Goal: Information Seeking & Learning: Learn about a topic

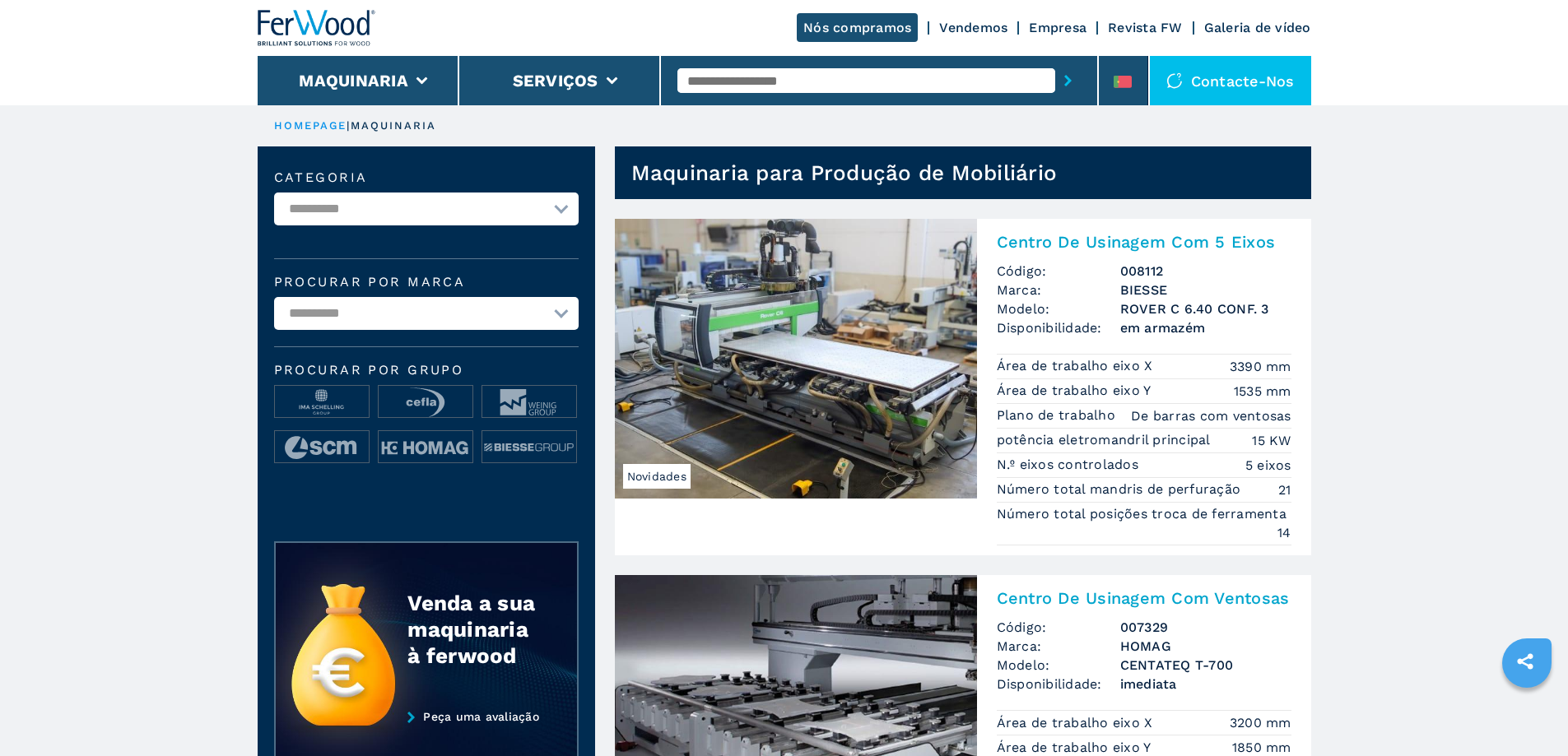
click at [562, 210] on select "**********" at bounding box center [427, 208] width 304 height 33
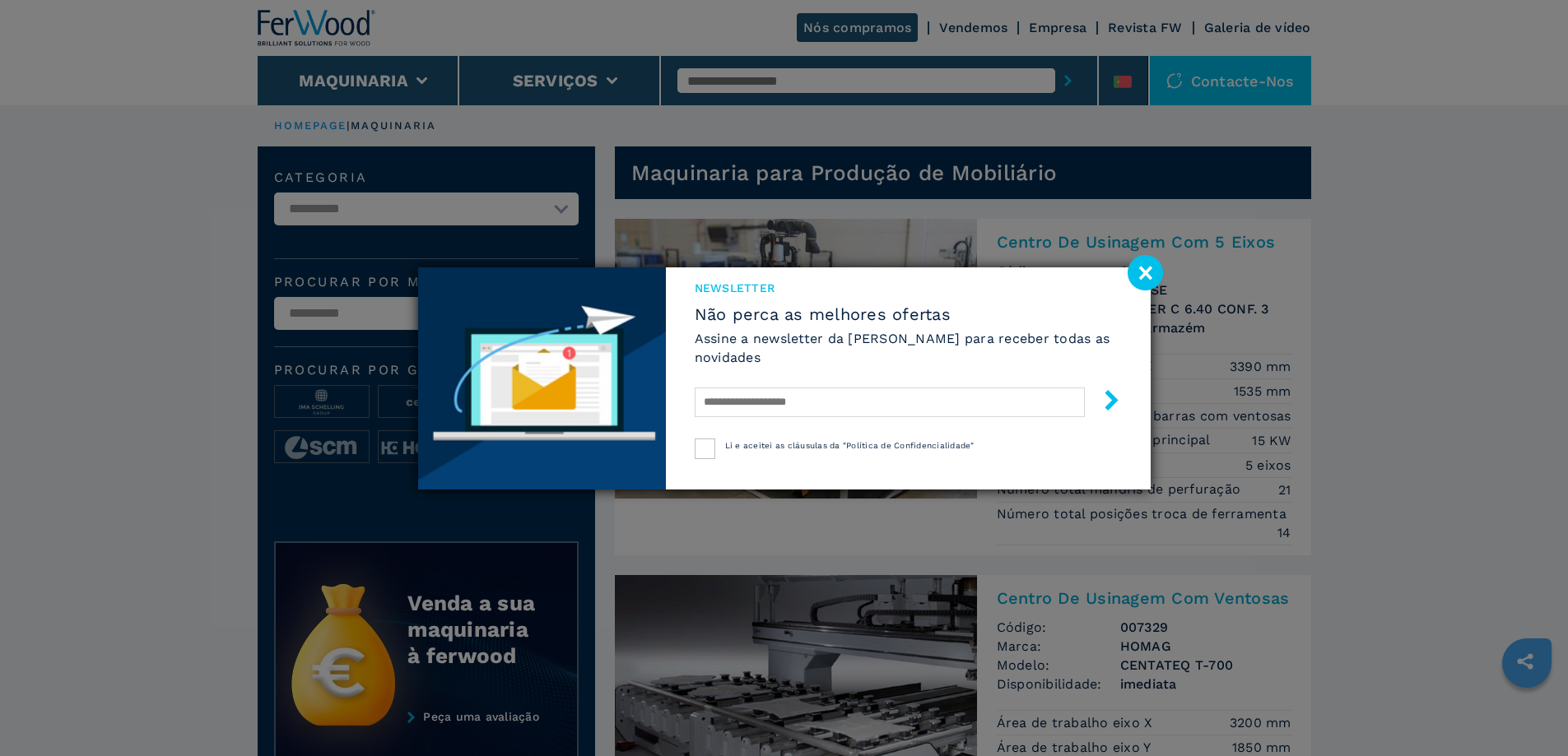
click at [123, 250] on div "Newsletter Não perca as melhores ofertas Assine a newsletter da Ferwood para re…" at bounding box center [784, 378] width 1568 height 756
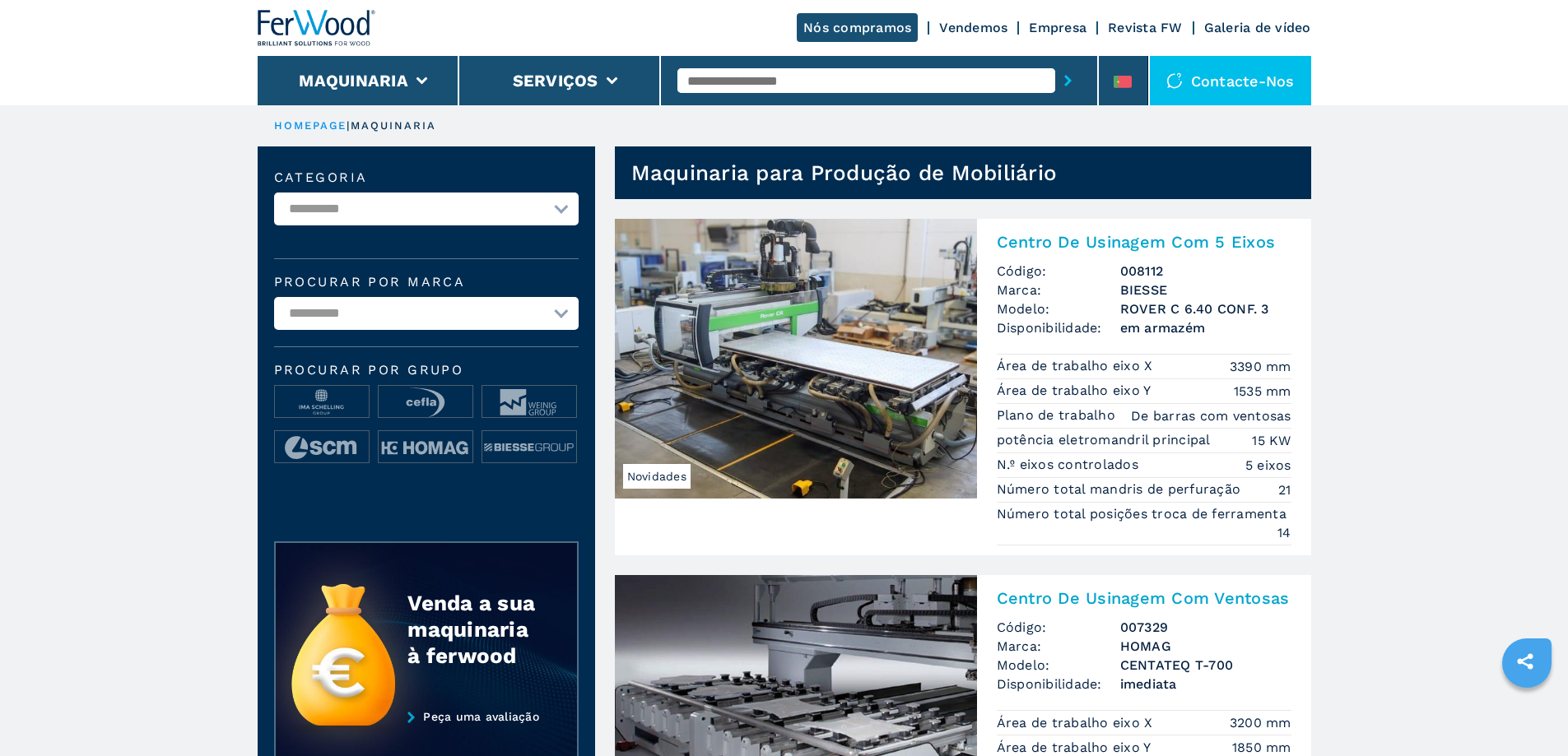
click at [562, 314] on select "**********" at bounding box center [427, 313] width 304 height 33
click at [397, 87] on button "Maquinaria" at bounding box center [353, 80] width 110 height 20
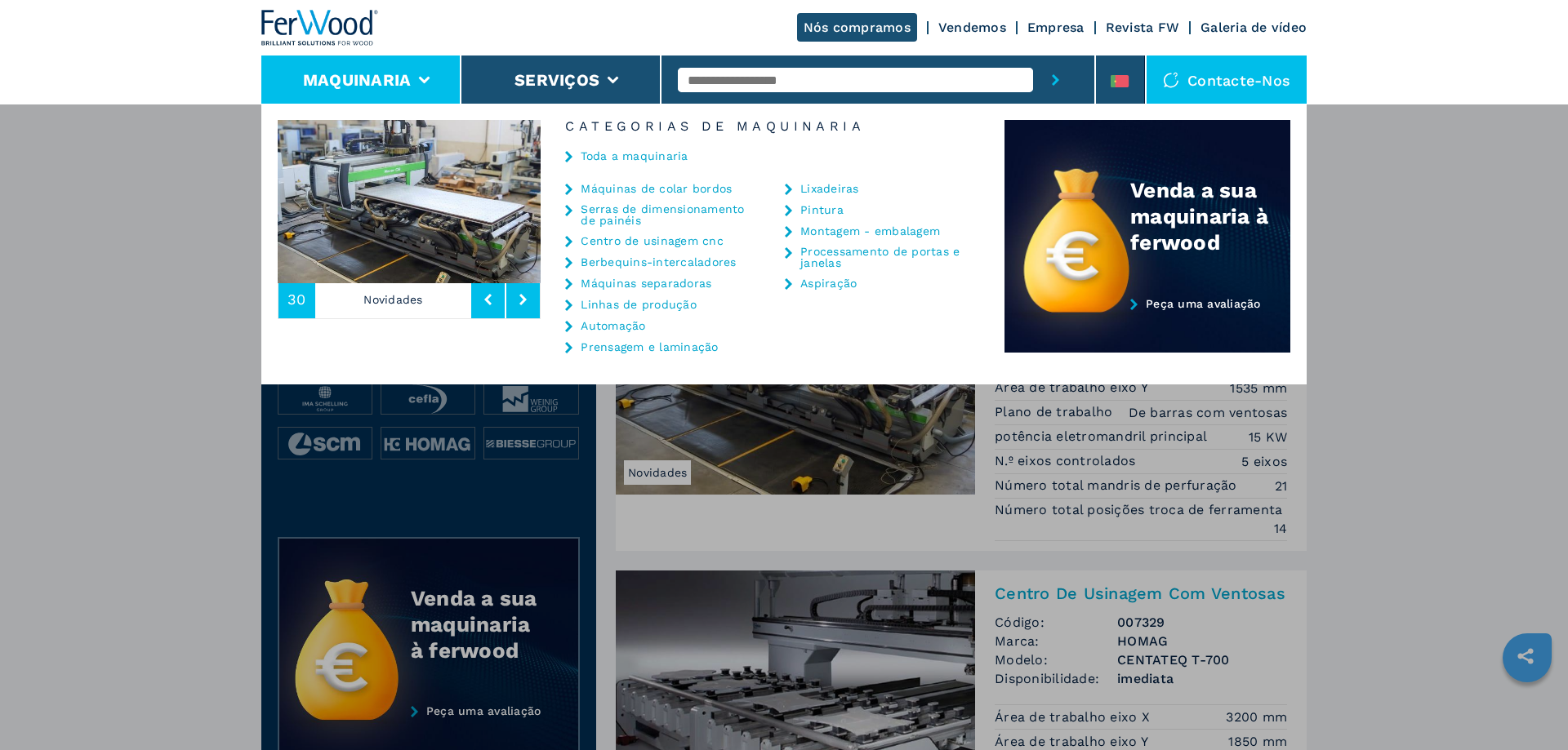
click at [619, 214] on link "Serras de dimensionamento de painéis" at bounding box center [662, 214] width 163 height 23
click at [619, 211] on link "Serras de dimensionamento de painéis" at bounding box center [662, 214] width 163 height 23
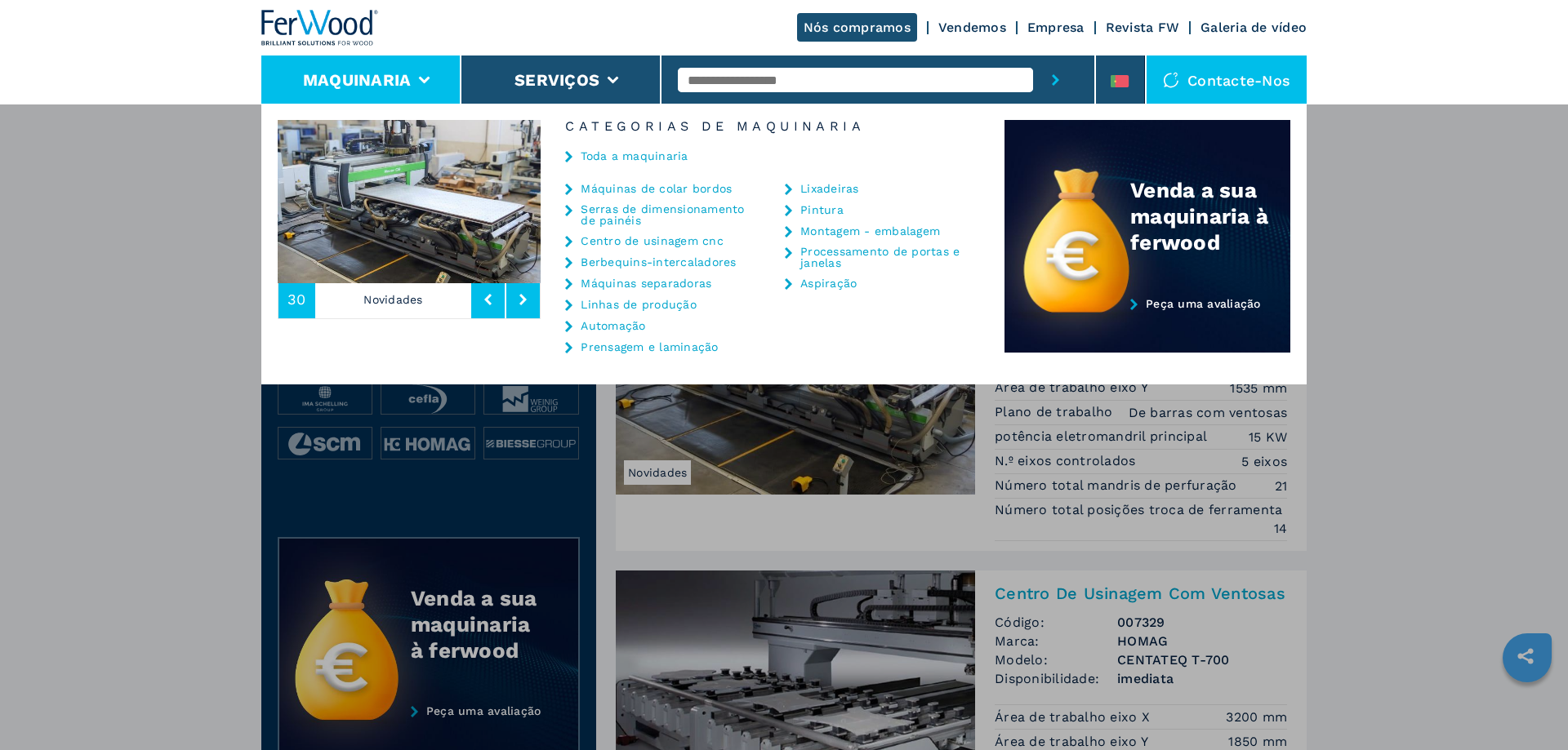
click at [619, 211] on link "Serras de dimensionamento de painéis" at bounding box center [662, 214] width 163 height 23
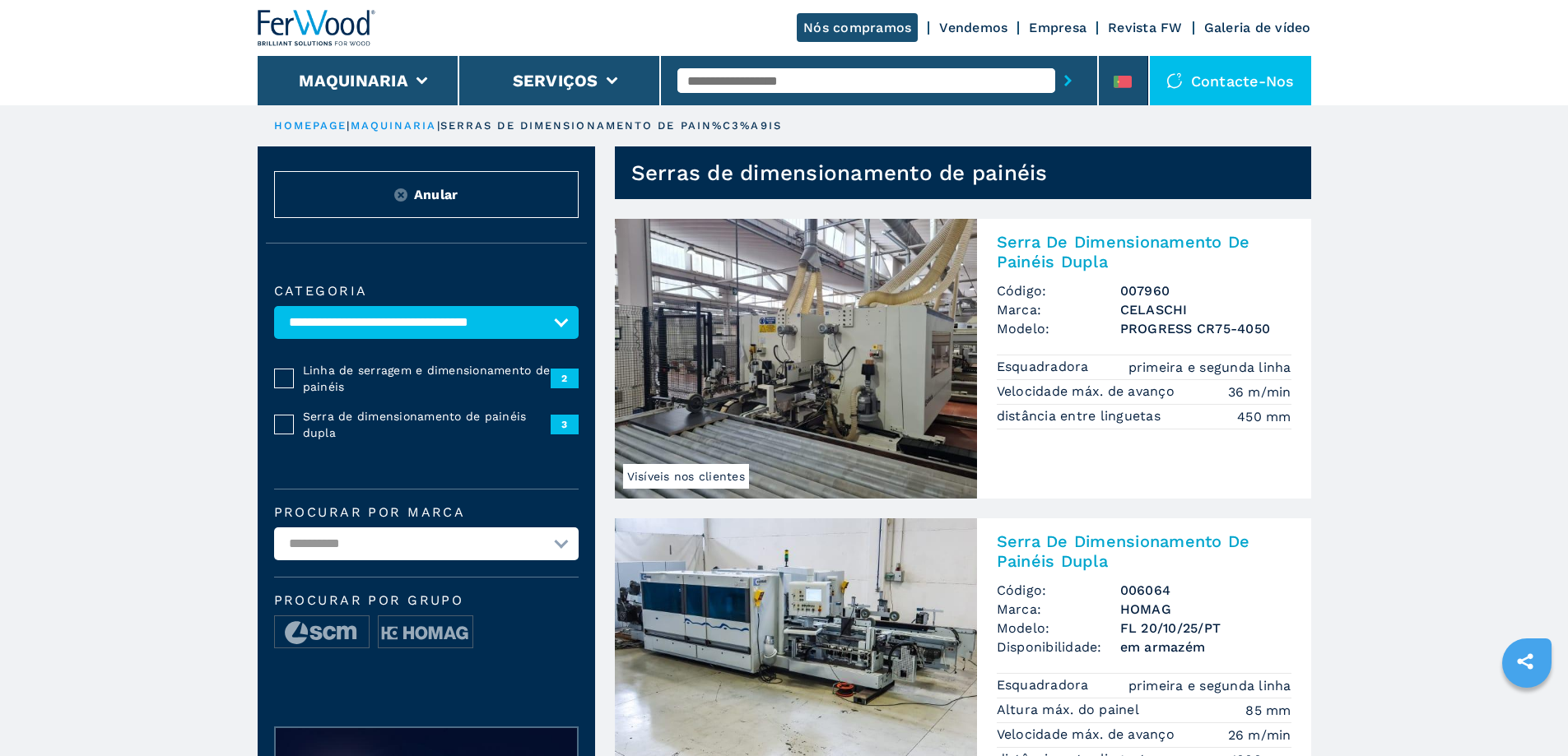
drag, startPoint x: 1121, startPoint y: 469, endPoint x: 1116, endPoint y: 458, distance: 12.1
click at [1120, 469] on link "Visíveis nos clientes Serra De Dimensionamento De Painéis Dupla Código: 007960 …" at bounding box center [962, 359] width 696 height 280
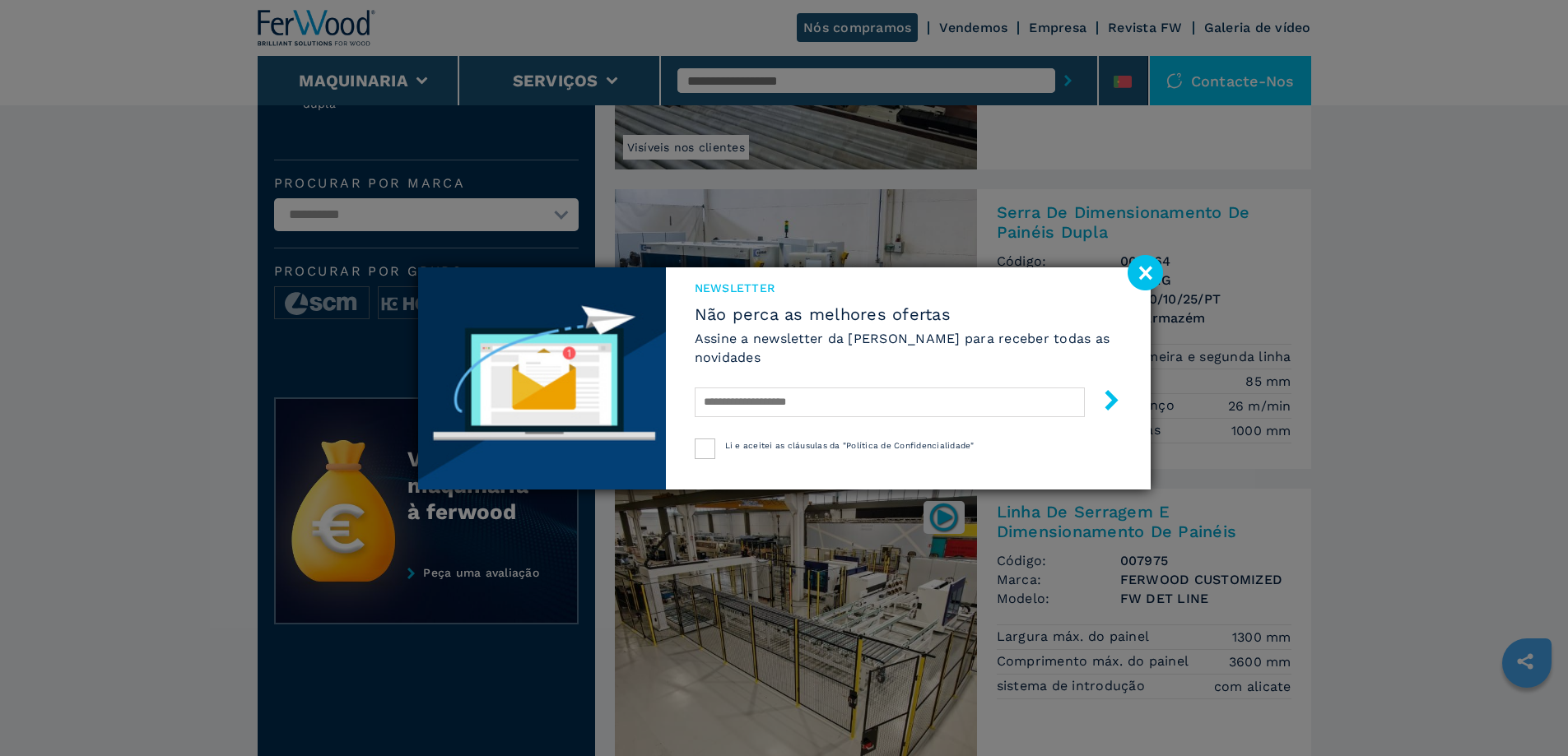
scroll to position [411, 0]
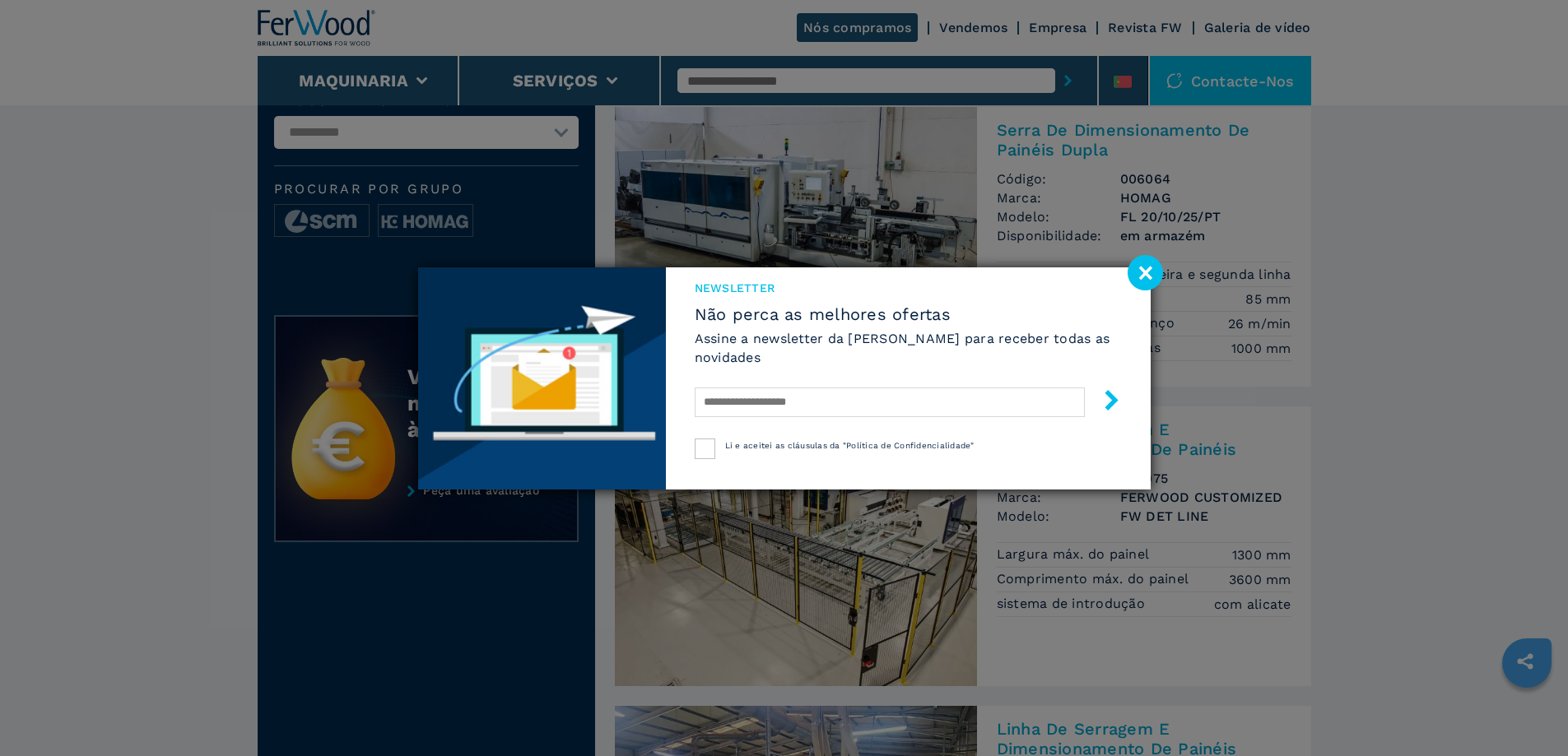
click at [1143, 272] on image at bounding box center [1145, 273] width 36 height 36
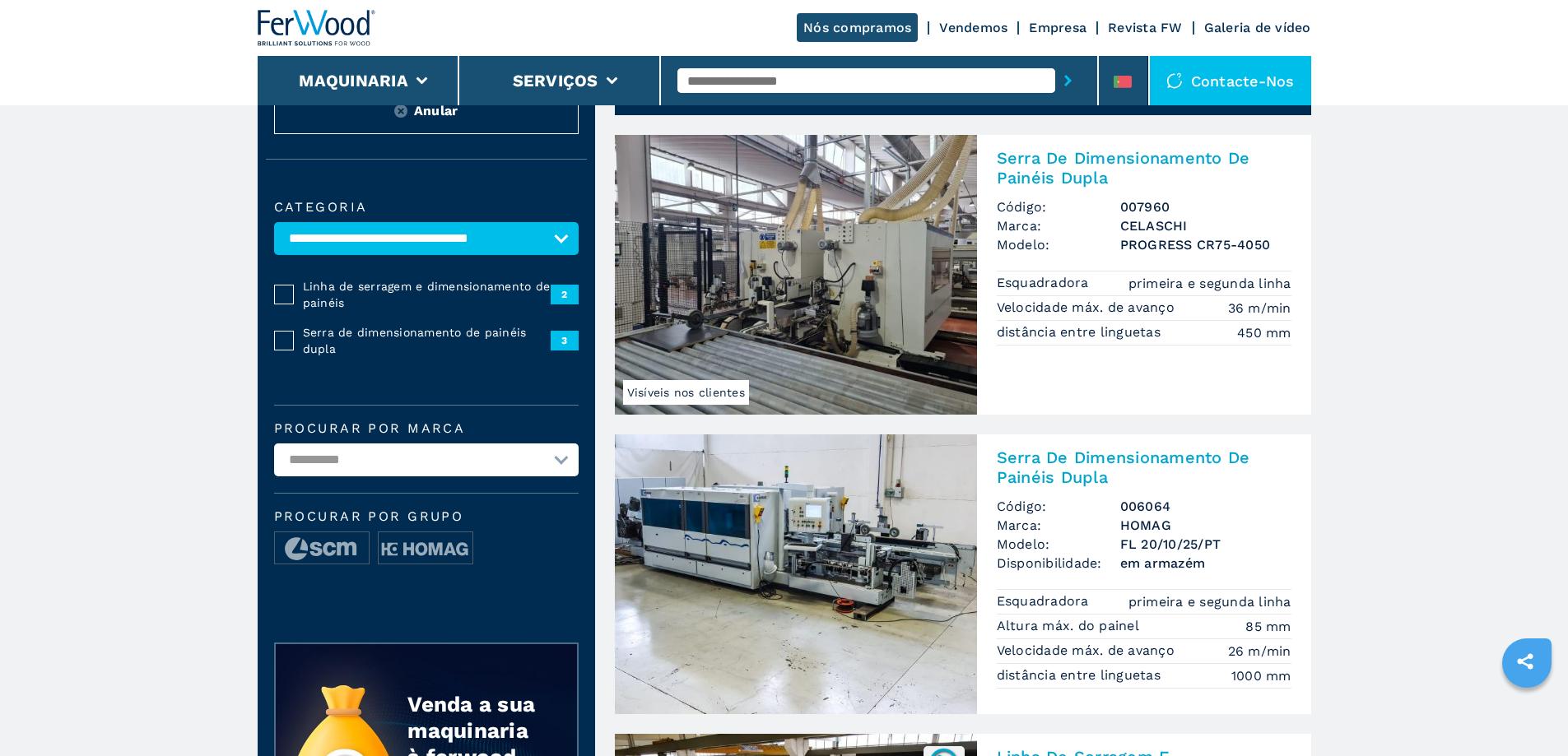
scroll to position [83, 0]
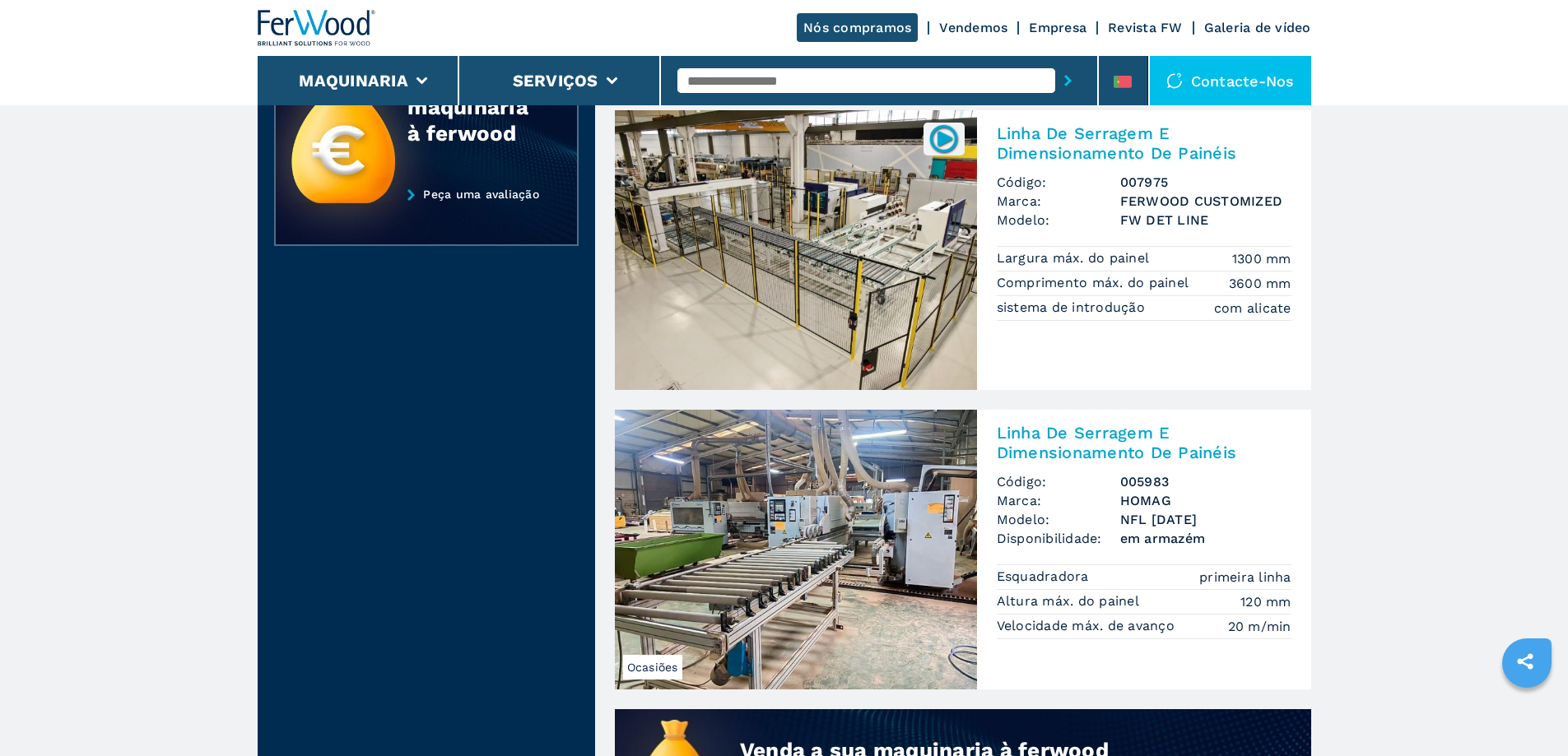
scroll to position [823, 0]
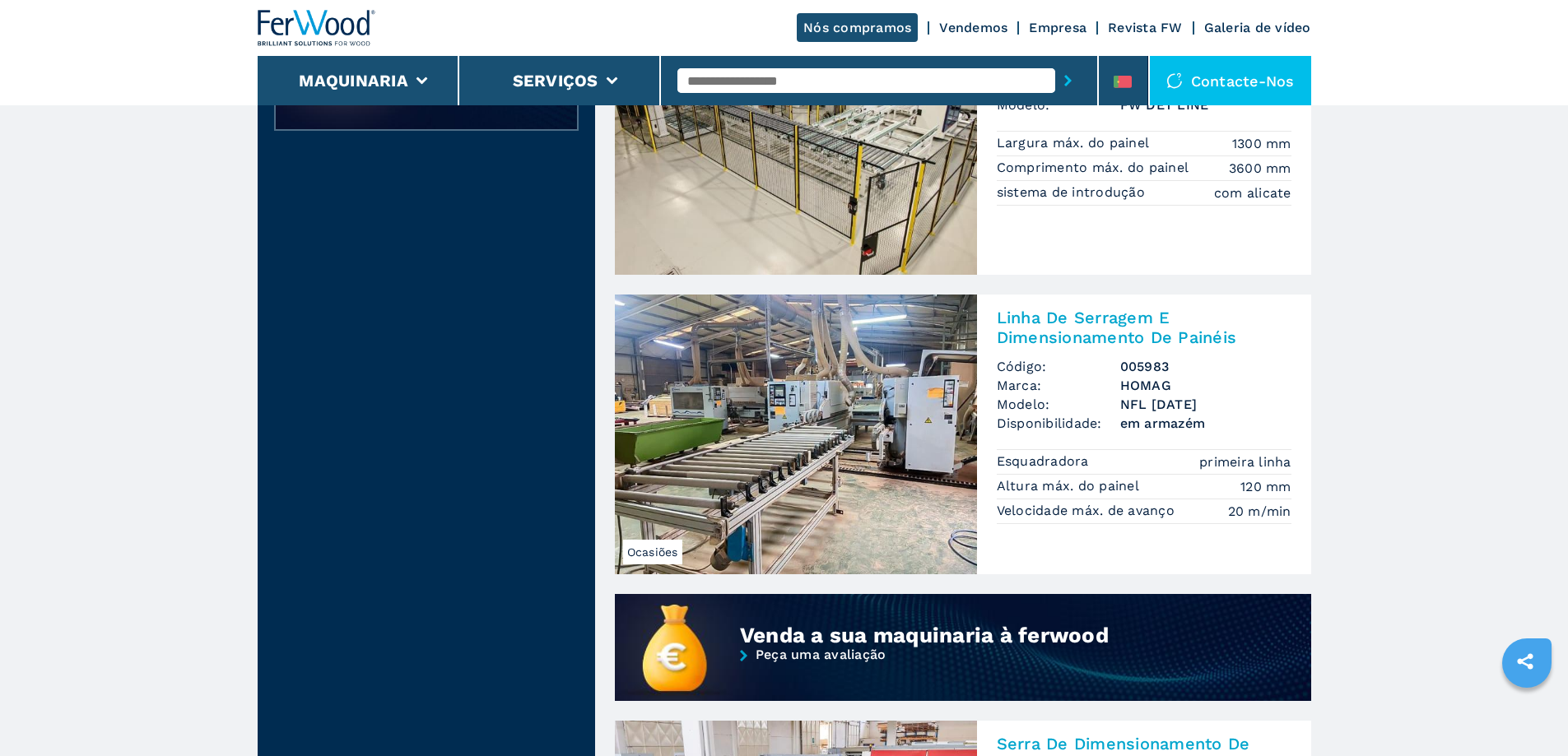
click at [781, 450] on img at bounding box center [795, 435] width 362 height 280
click at [782, 449] on img at bounding box center [795, 435] width 362 height 280
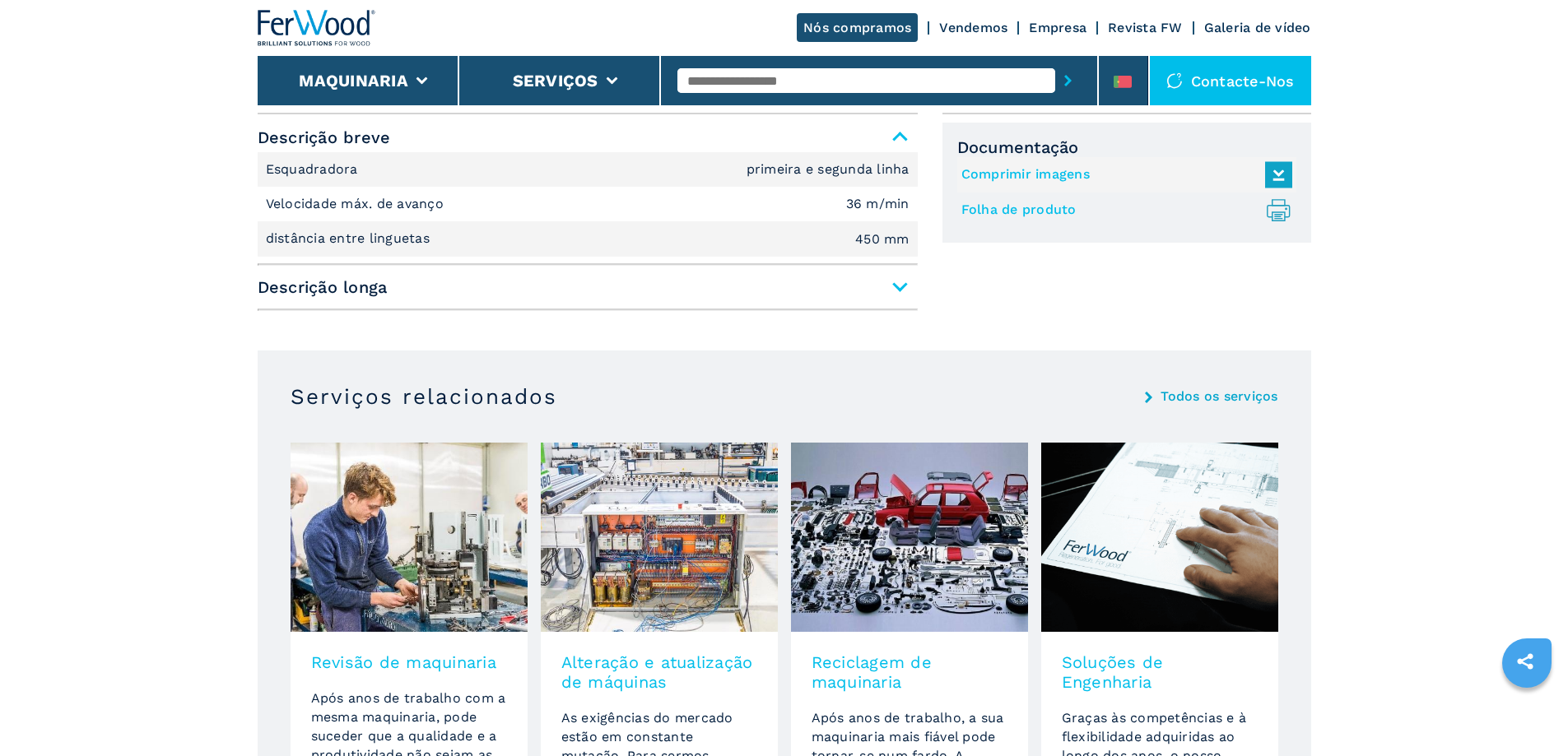
scroll to position [741, 0]
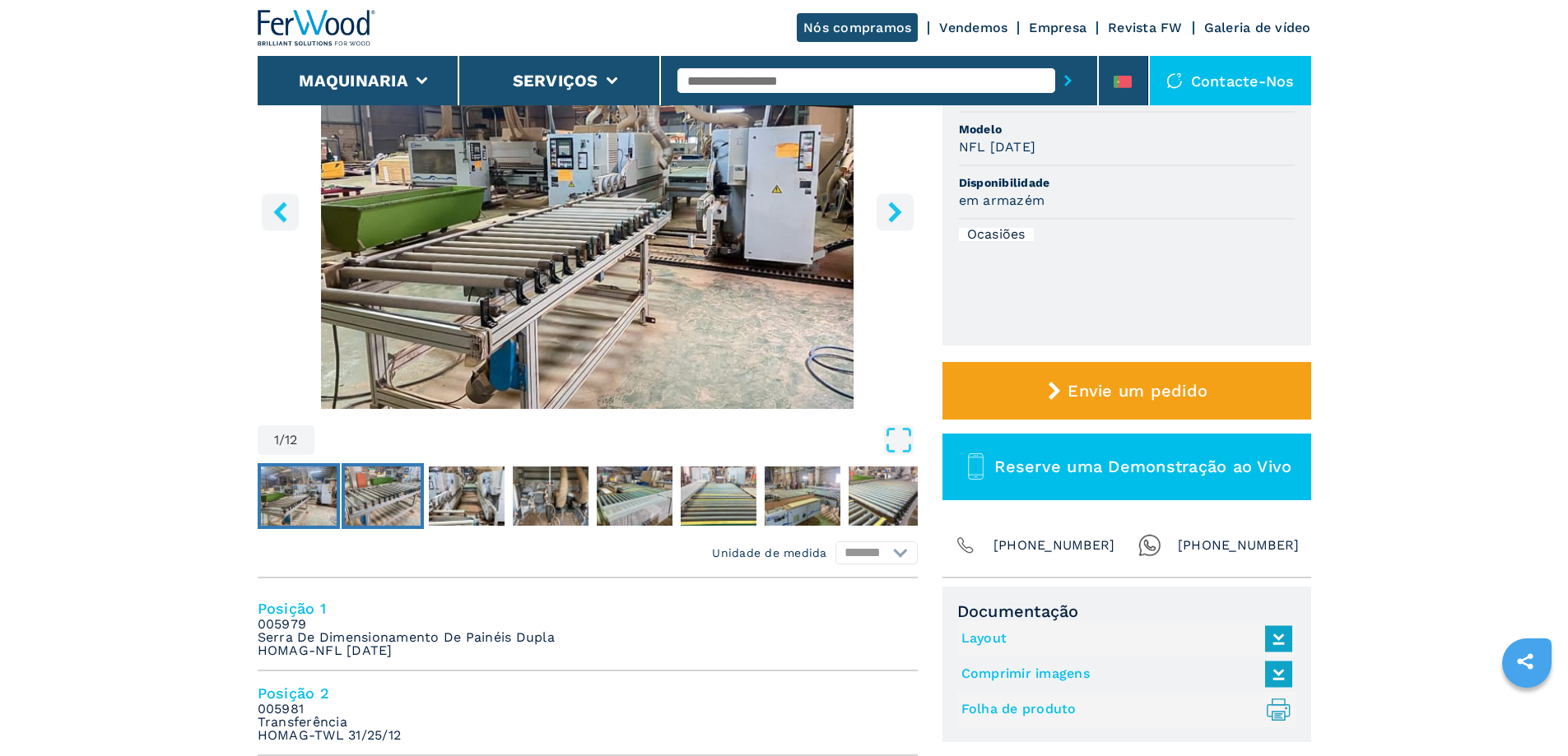
click at [402, 503] on img "Go to Slide 2" at bounding box center [382, 496] width 76 height 59
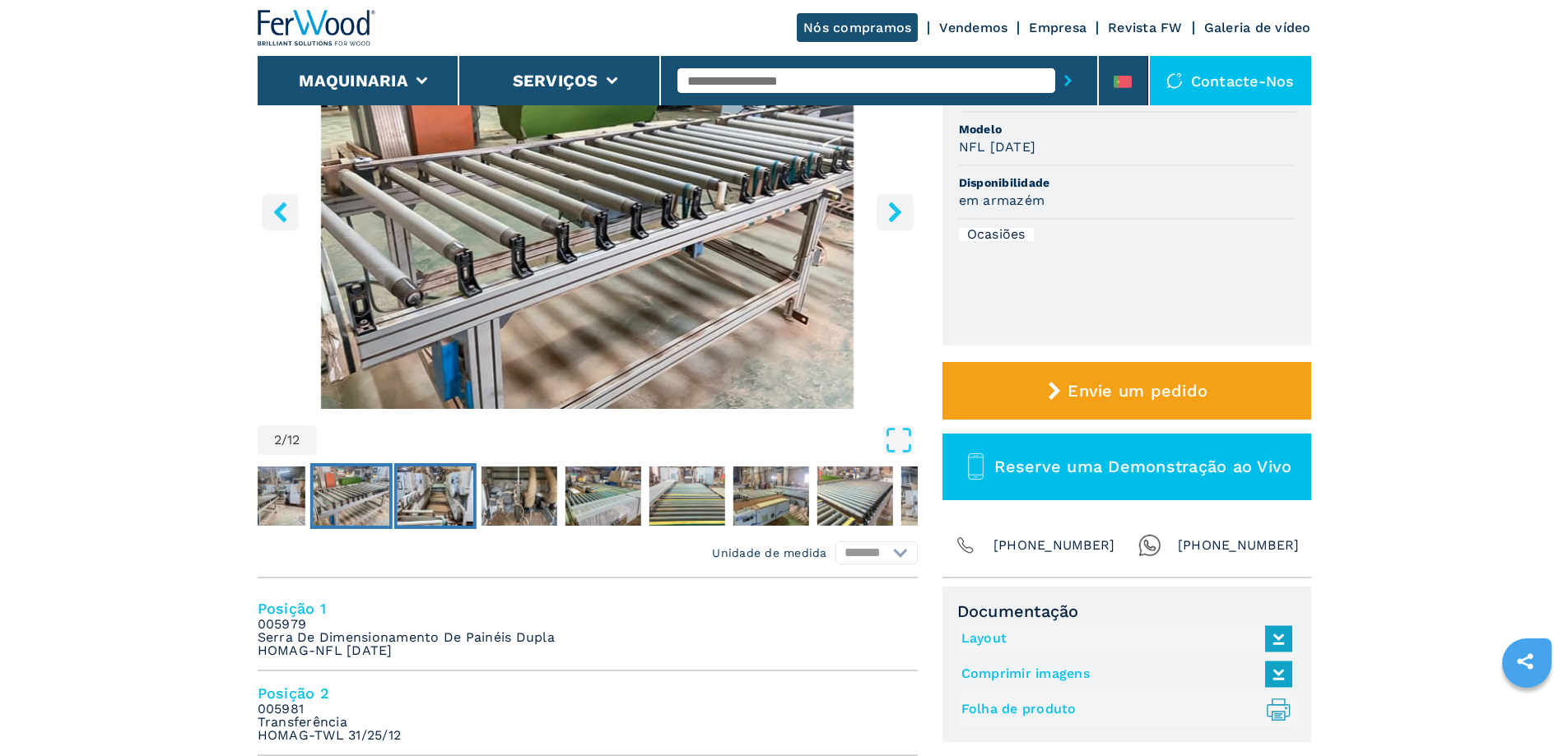
click at [431, 508] on img "Go to Slide 3" at bounding box center [434, 496] width 76 height 59
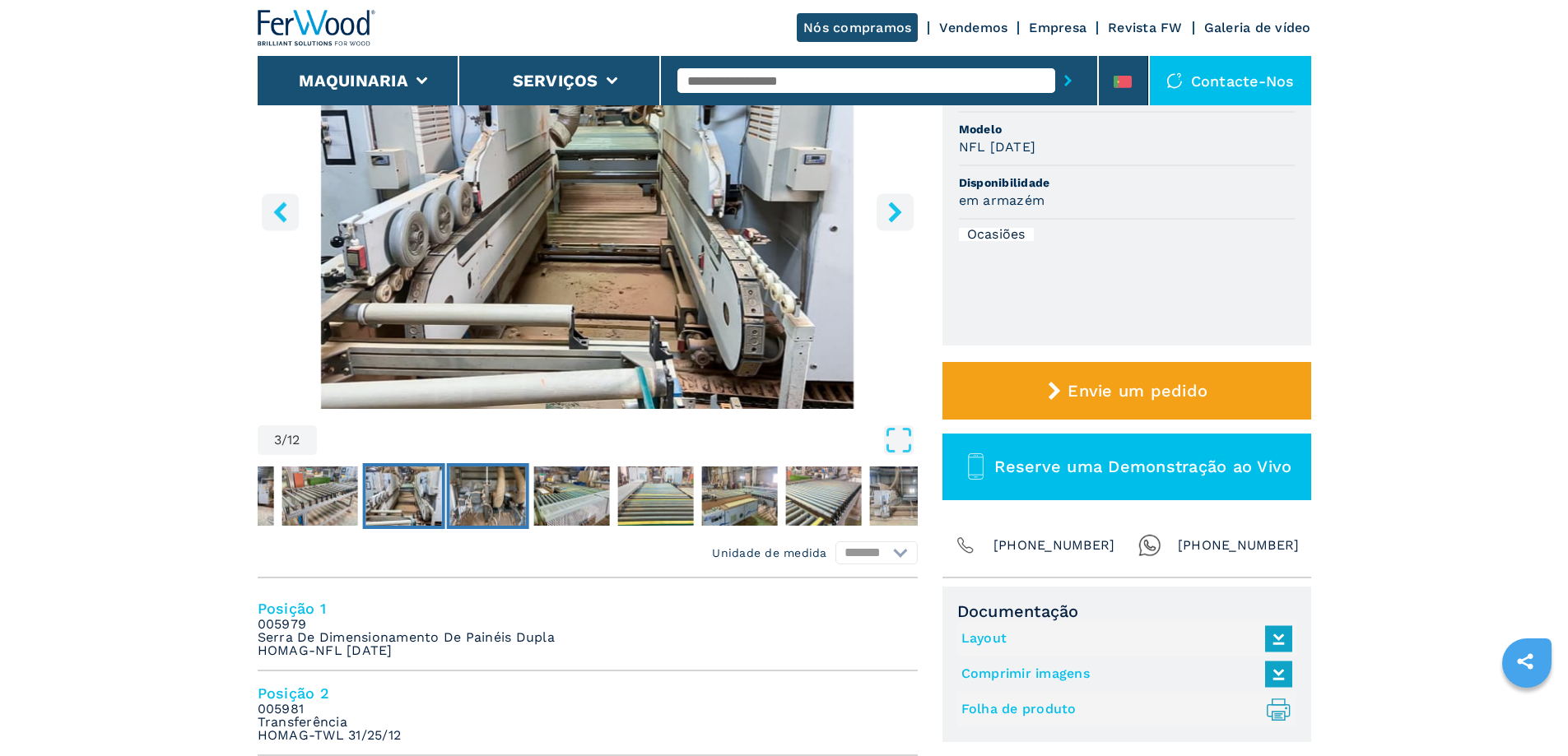
click at [492, 505] on img "Go to Slide 4" at bounding box center [487, 496] width 76 height 59
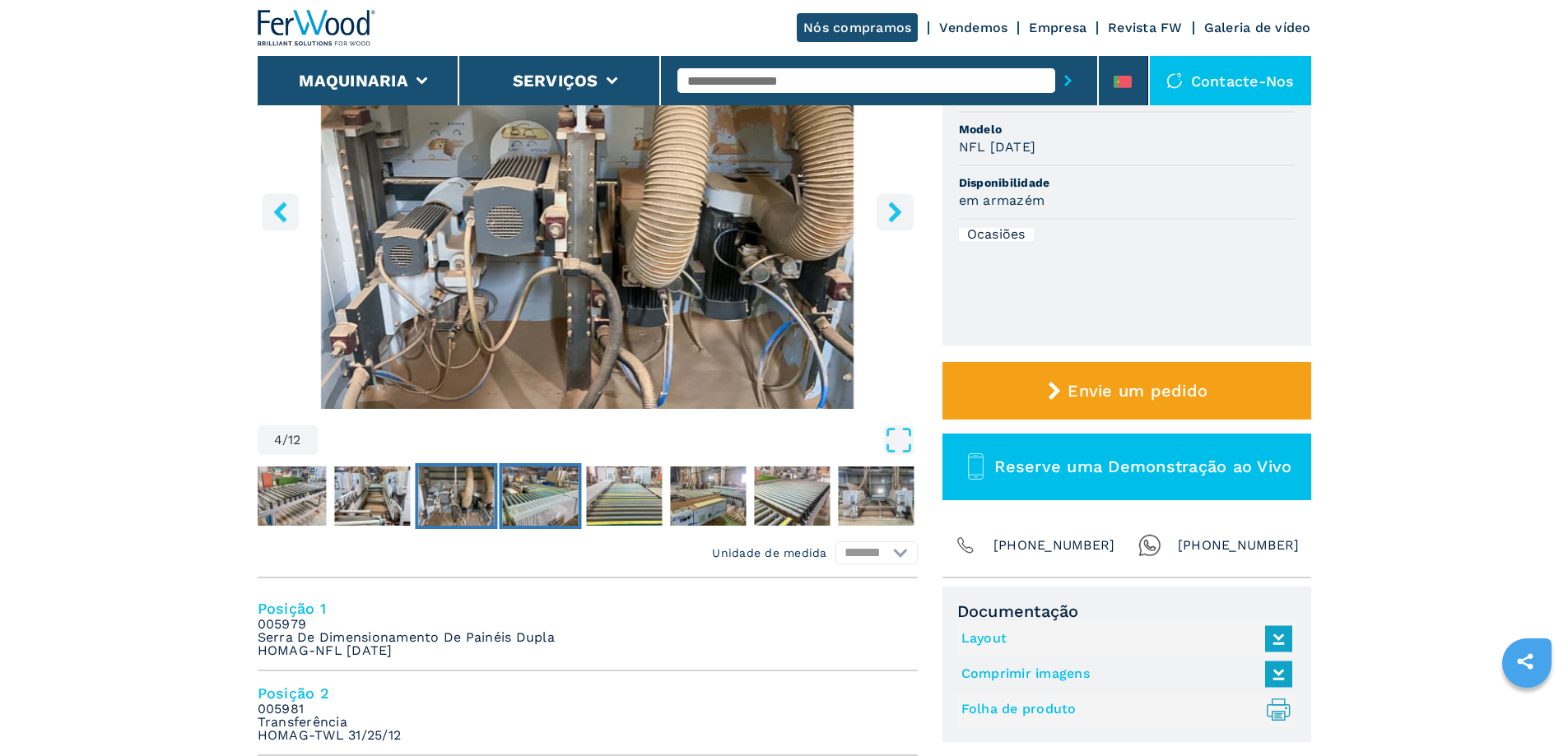
click at [531, 508] on img "Go to Slide 5" at bounding box center [539, 496] width 76 height 59
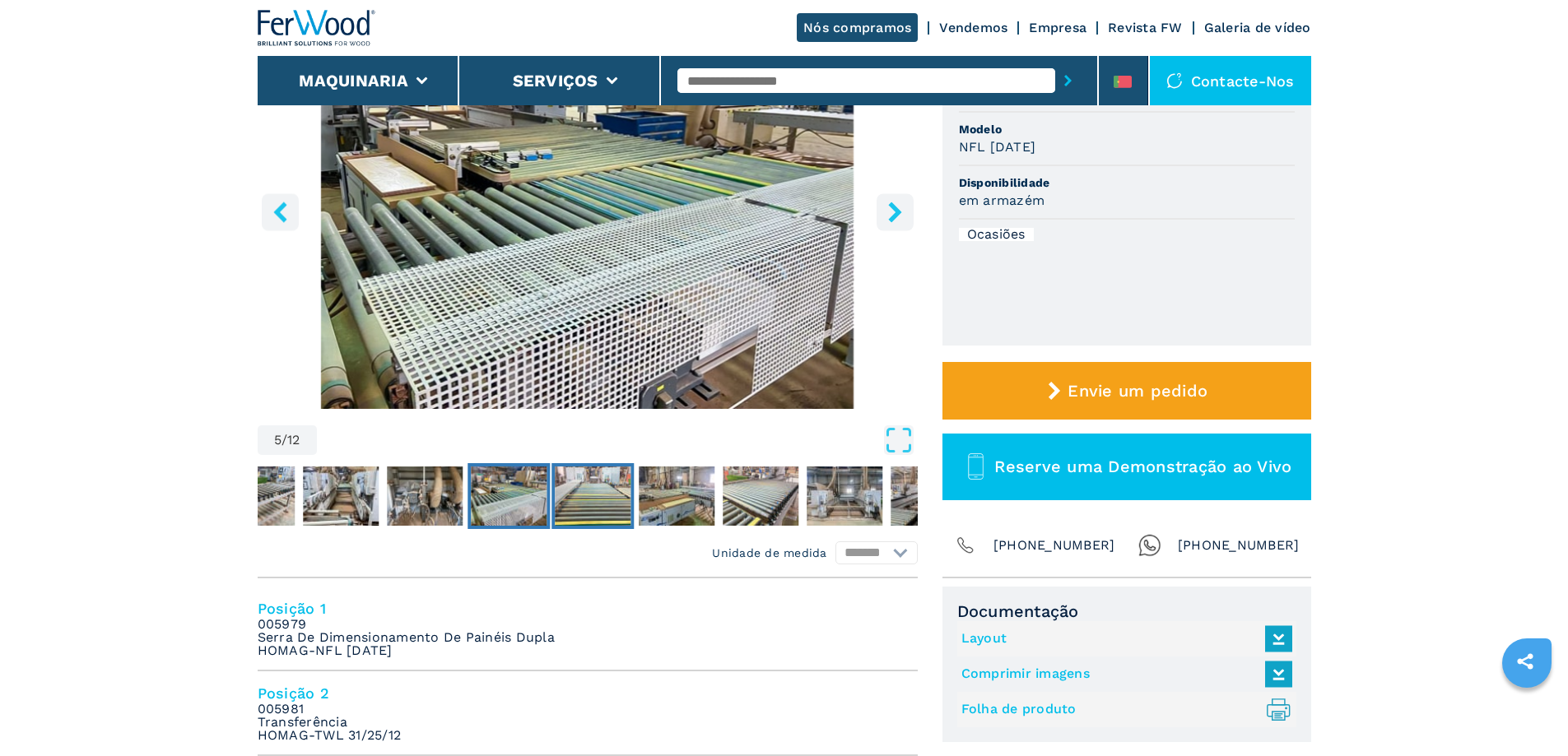
click at [583, 501] on img "Go to Slide 6" at bounding box center [593, 496] width 76 height 59
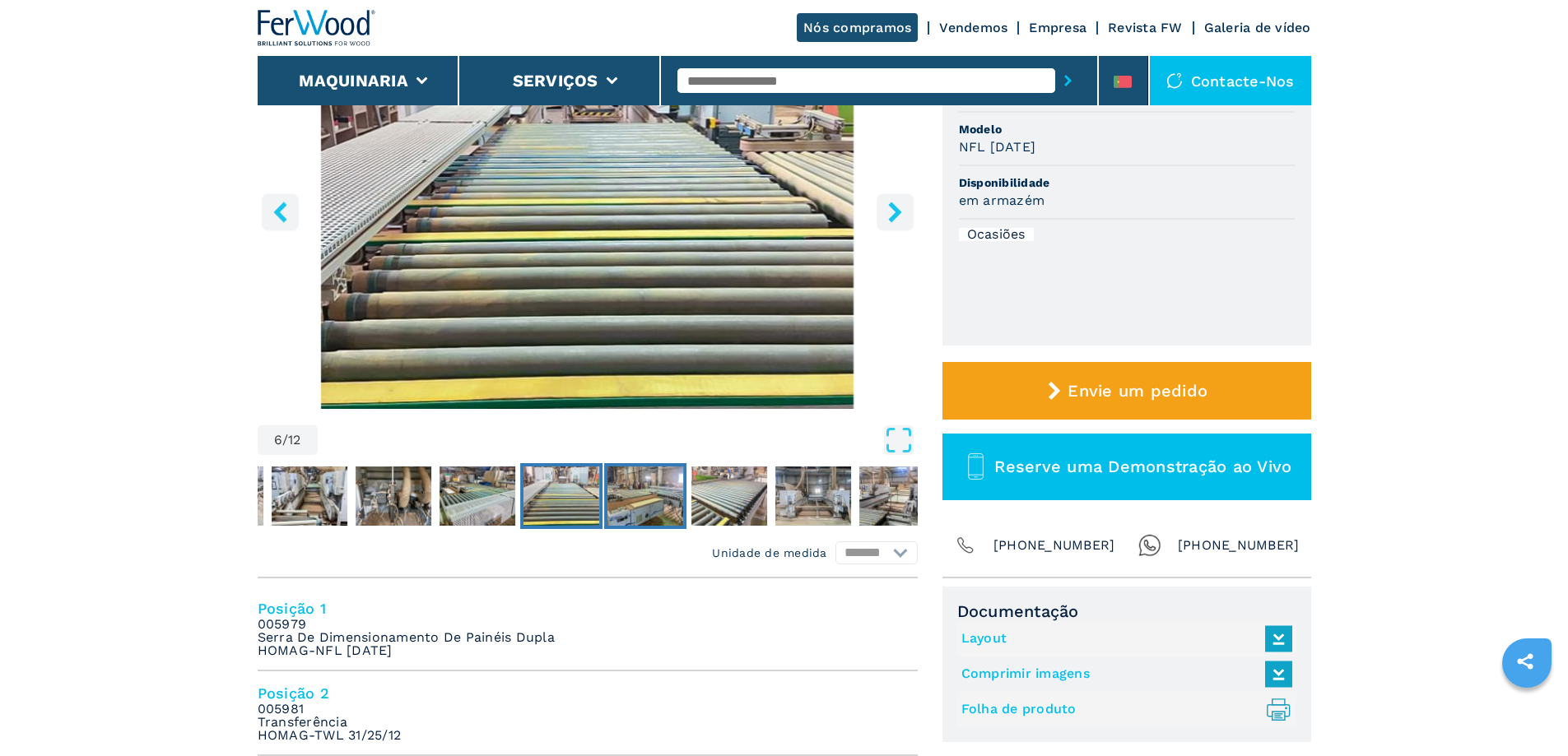
click at [645, 502] on img "Go to Slide 7" at bounding box center [645, 496] width 76 height 59
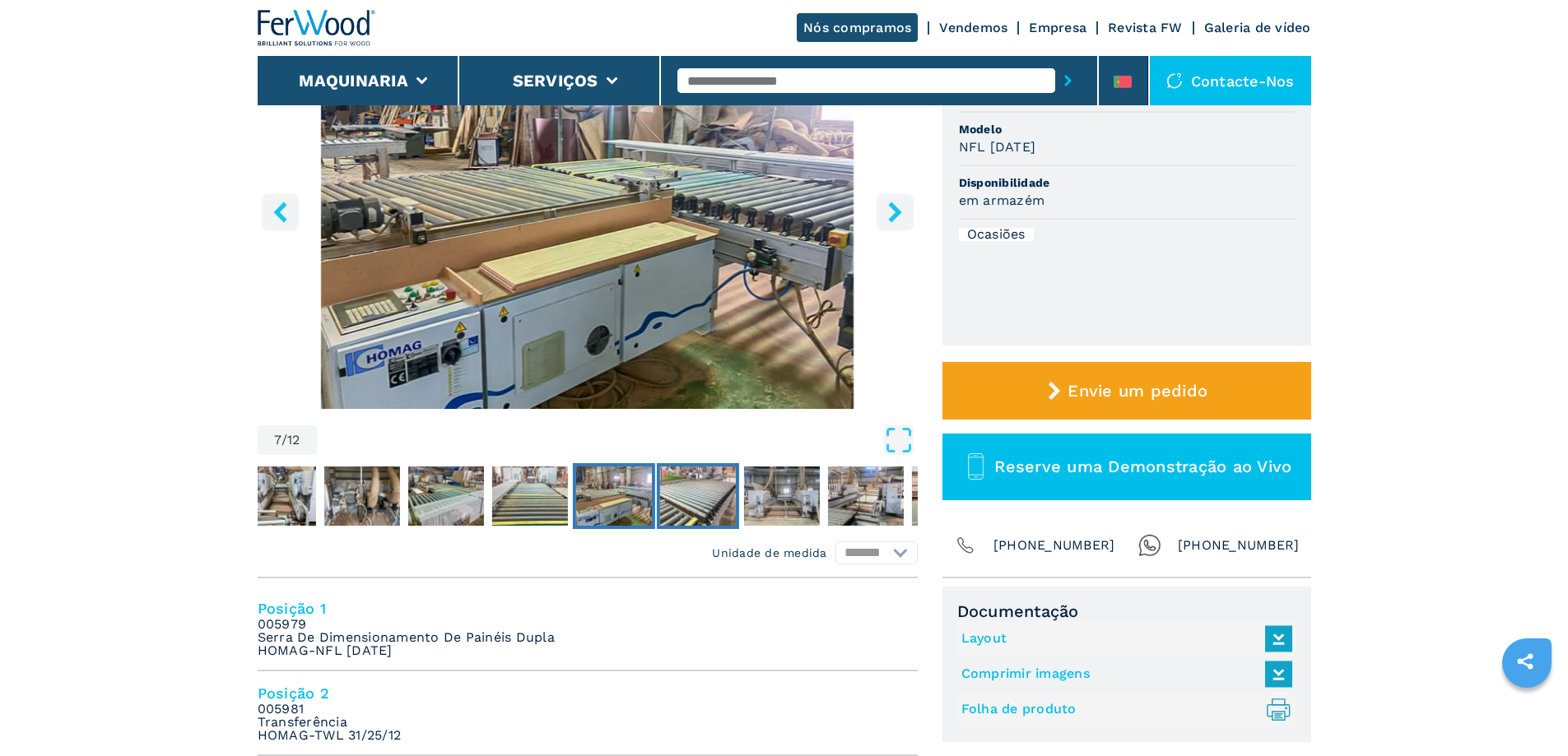
click at [681, 501] on img "Go to Slide 8" at bounding box center [697, 496] width 76 height 59
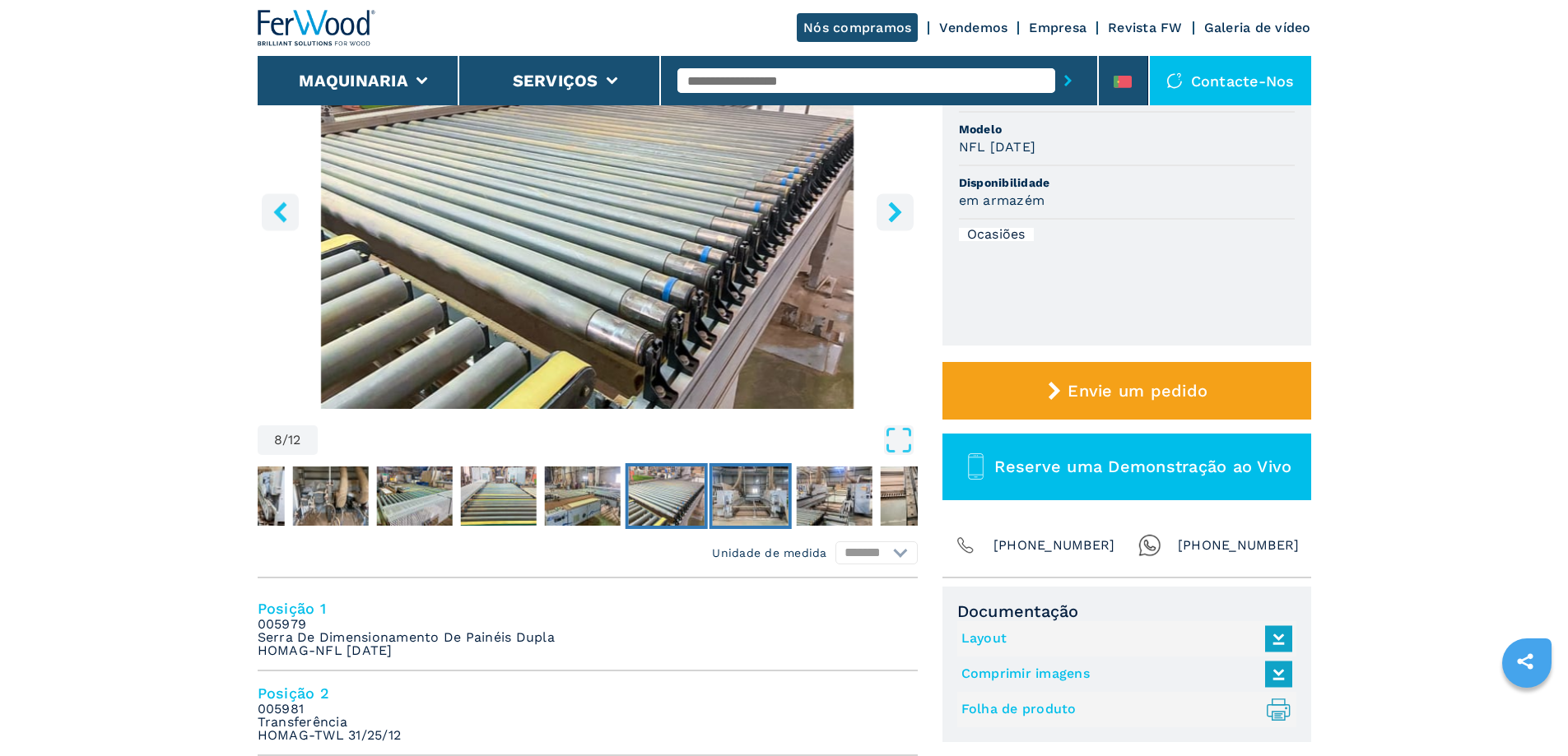
click at [734, 500] on img "Go to Slide 9" at bounding box center [750, 496] width 76 height 59
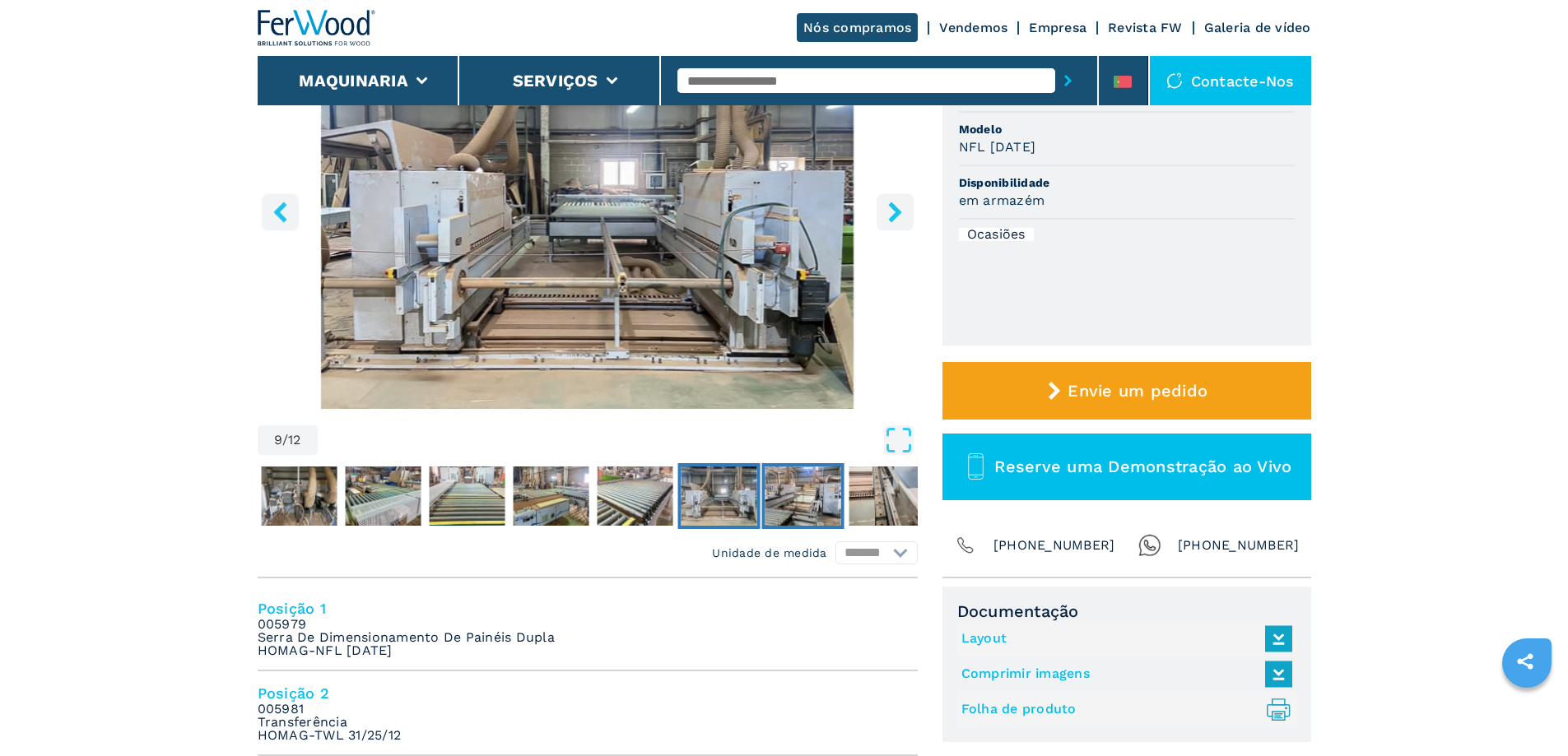
click at [784, 496] on img "Go to Slide 10" at bounding box center [802, 496] width 76 height 59
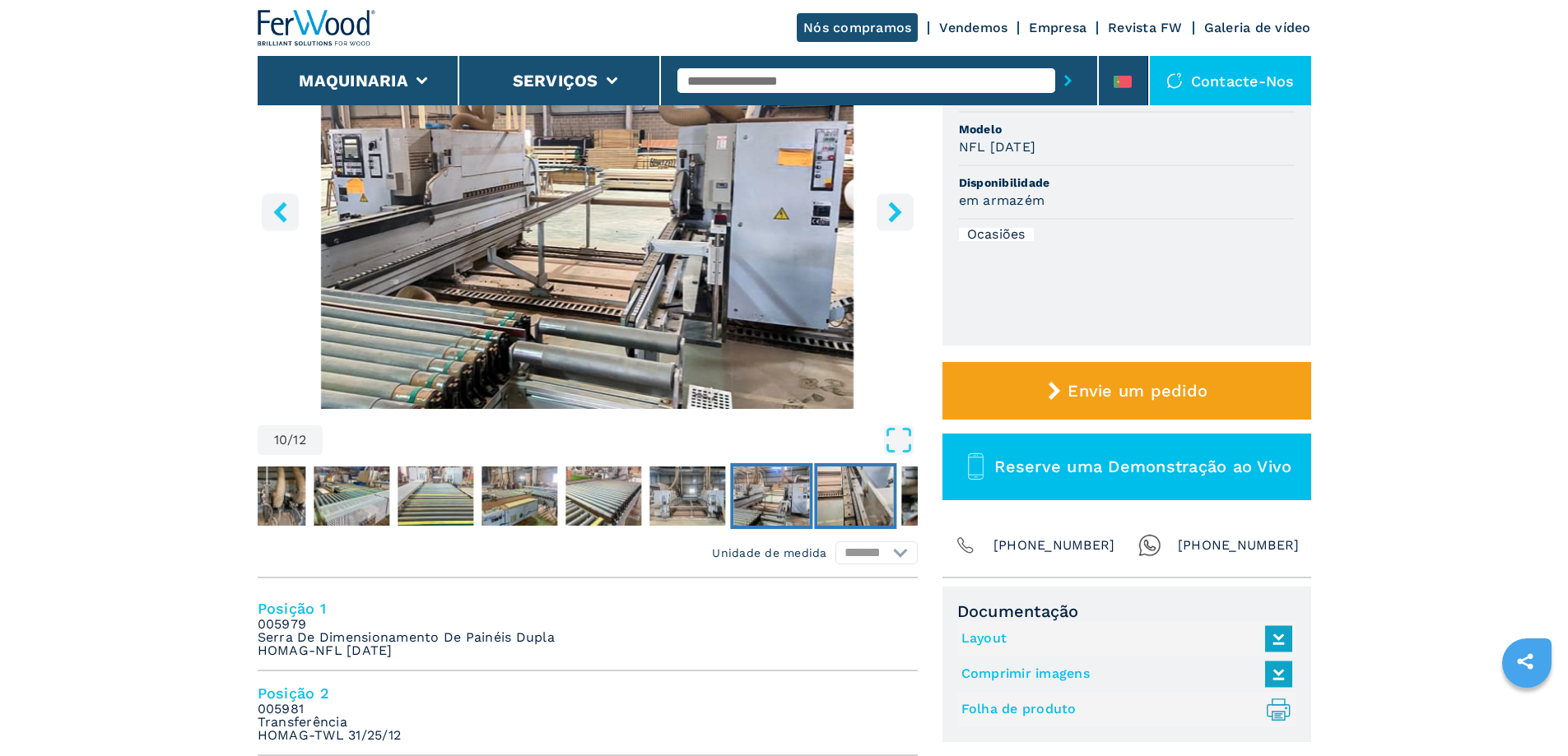
click at [867, 504] on img "Go to Slide 11" at bounding box center [855, 496] width 76 height 59
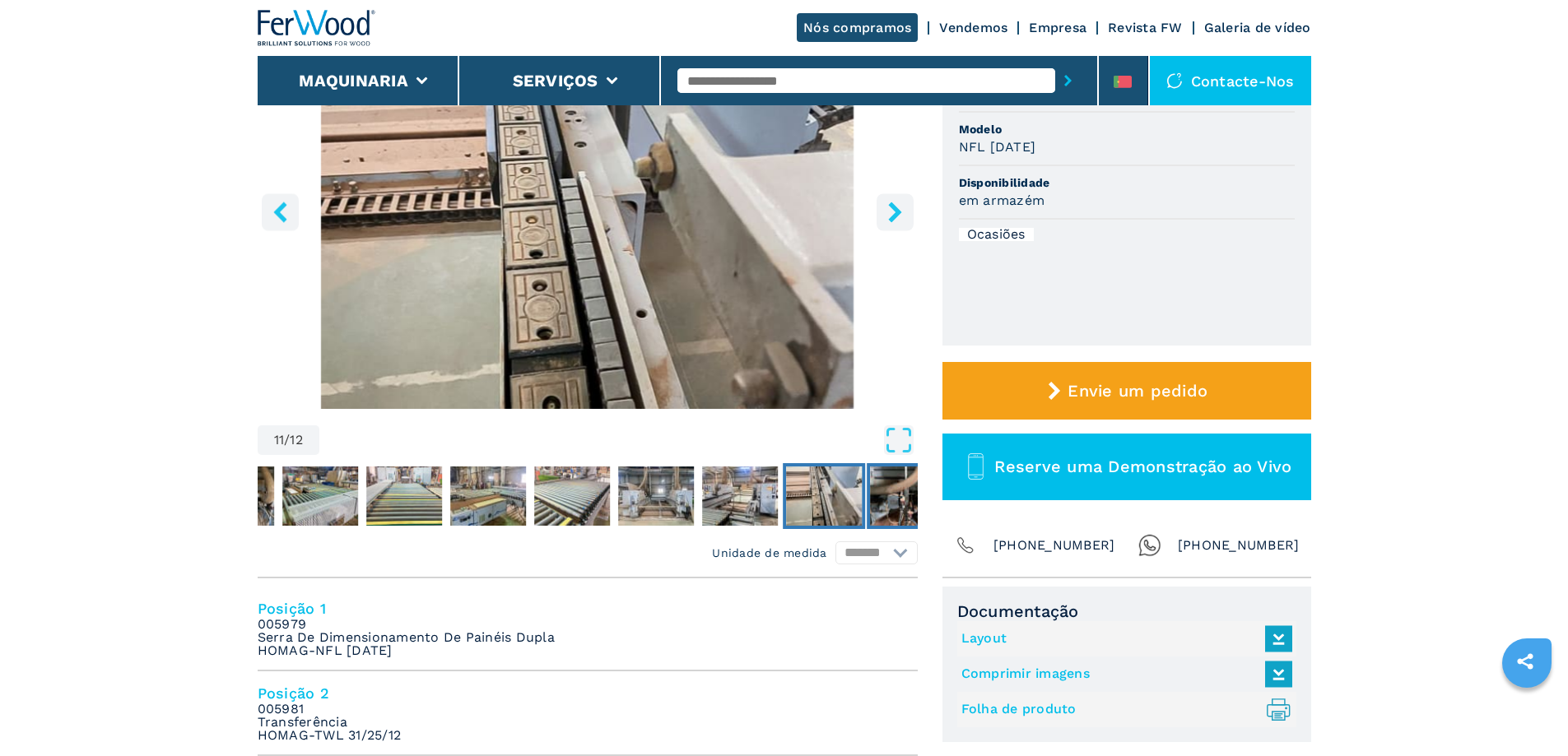
click at [891, 503] on img "Go to Slide 12" at bounding box center [908, 496] width 76 height 59
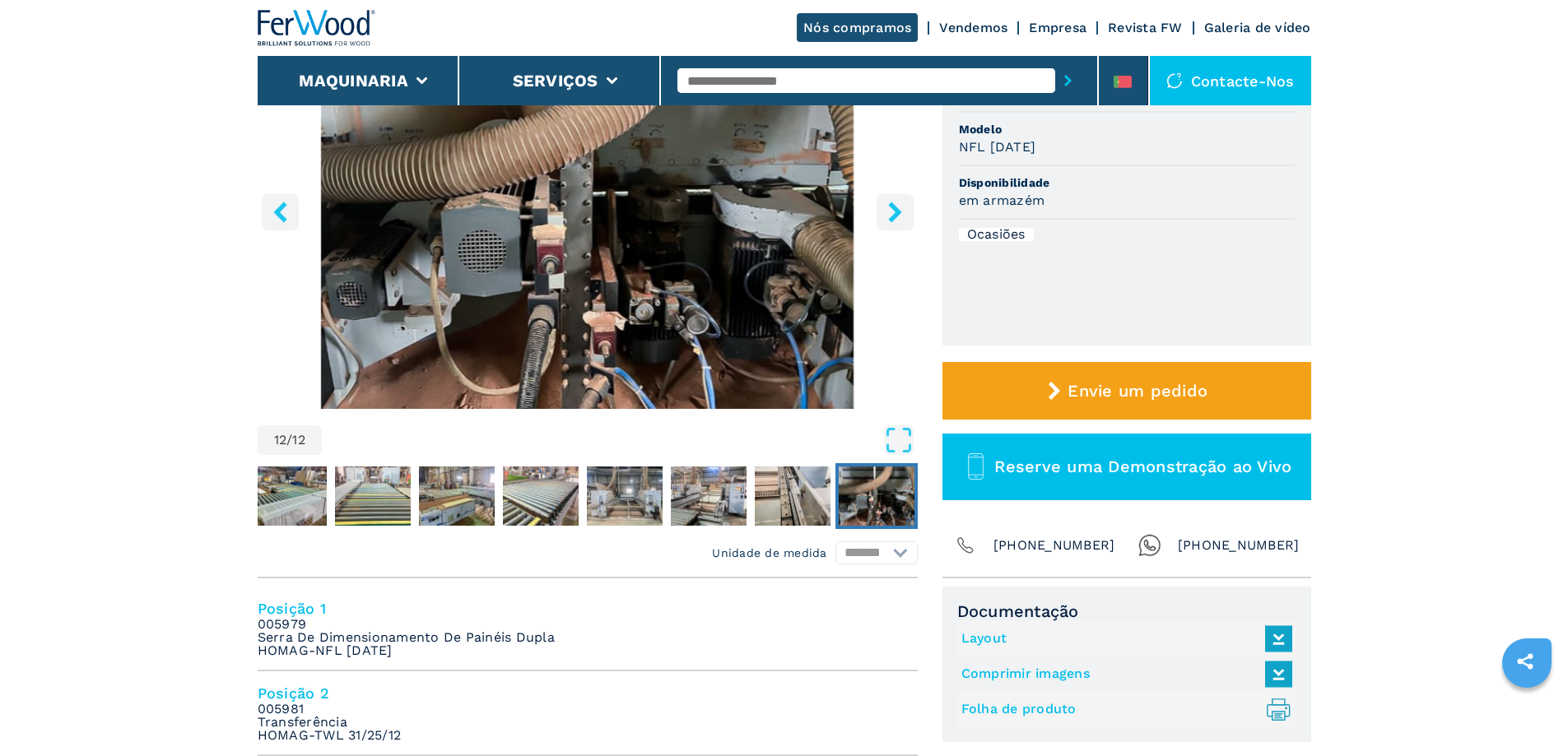
click at [881, 495] on img "Go to Slide 12" at bounding box center [877, 496] width 76 height 59
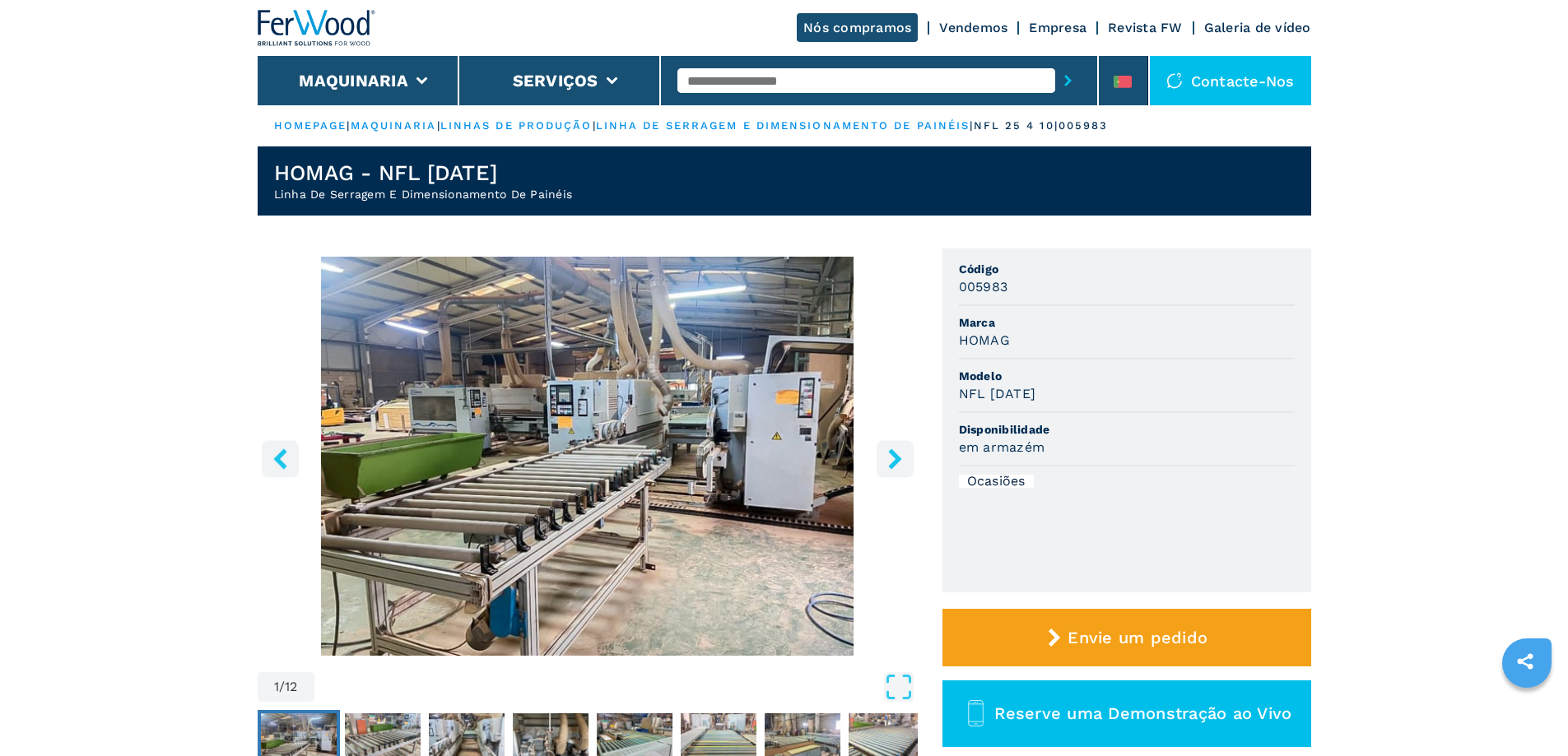
drag, startPoint x: 1228, startPoint y: 88, endPoint x: 1214, endPoint y: 82, distance: 15.2
click at [1226, 85] on div "Contacte-nos" at bounding box center [1231, 81] width 162 height 50
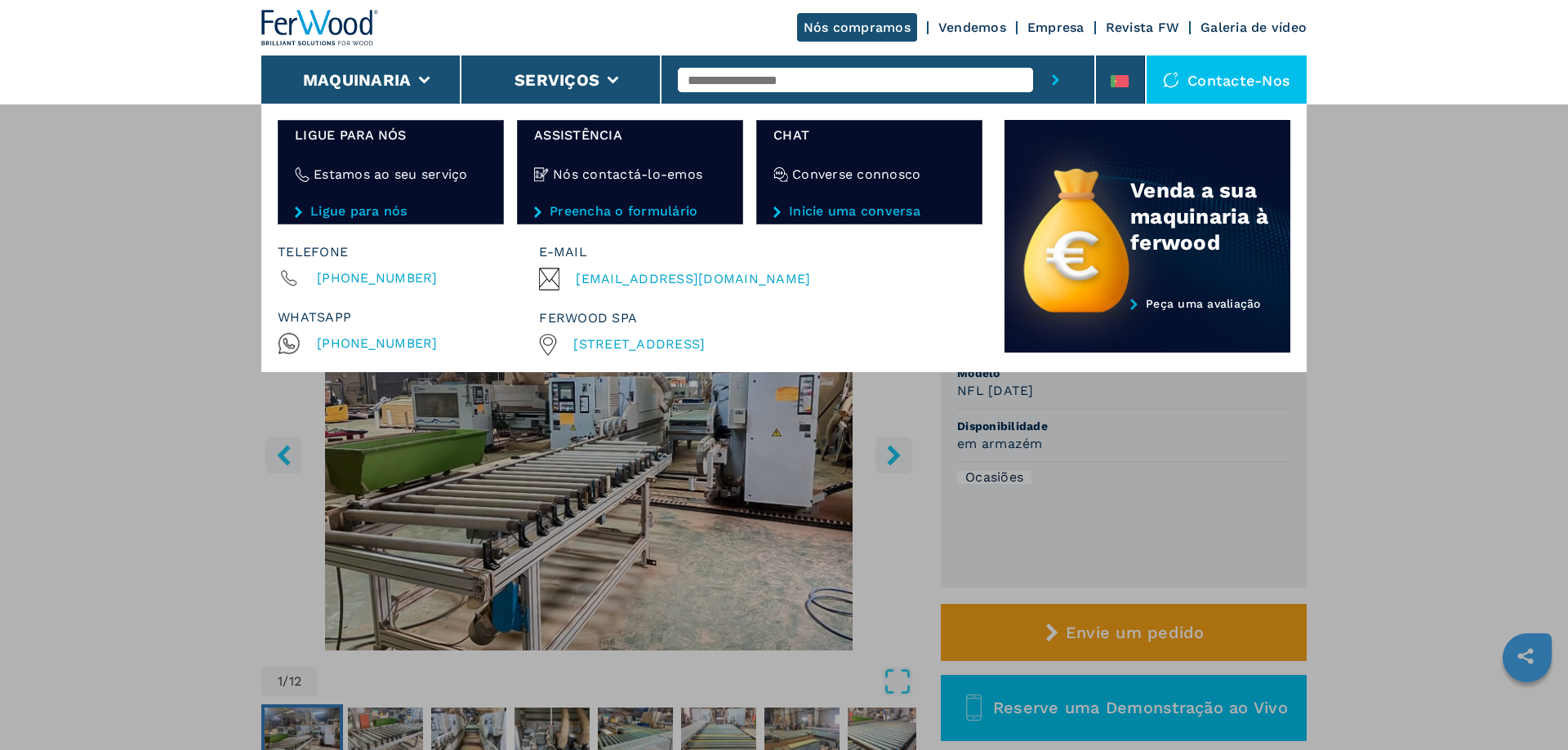
click at [1204, 82] on div "Contacte-nos" at bounding box center [1227, 80] width 160 height 49
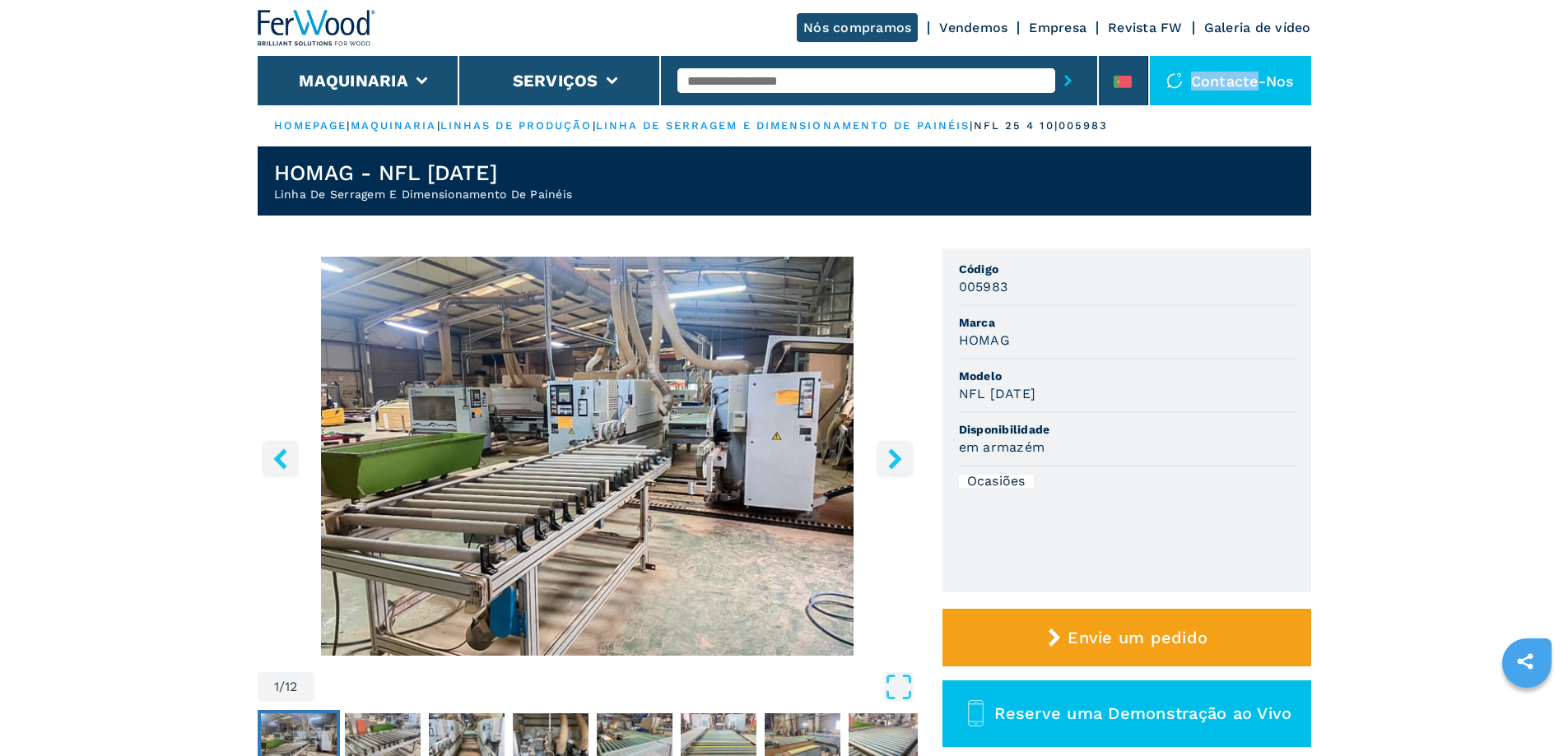
click at [1213, 83] on div "Contacte-nos" at bounding box center [1231, 81] width 162 height 50
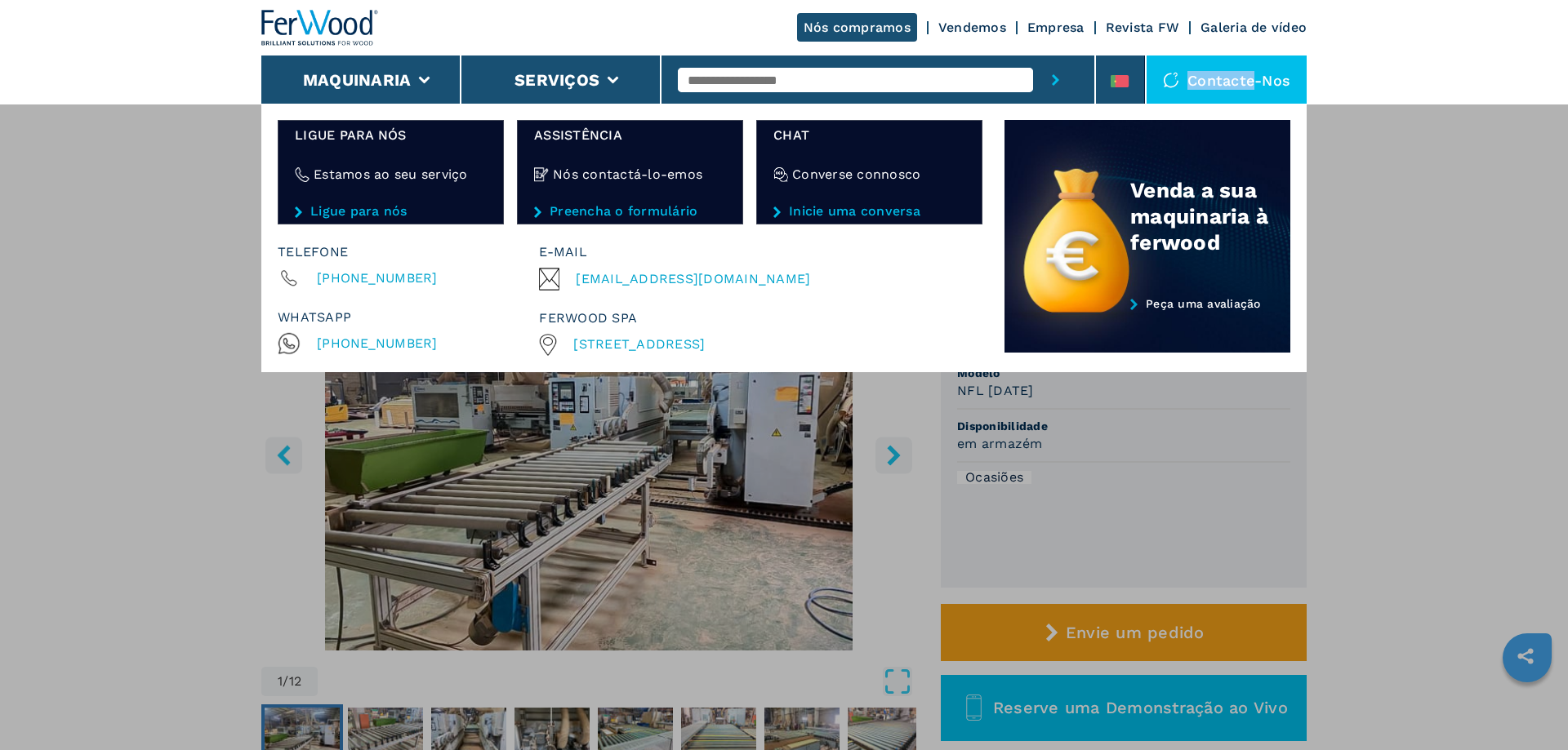
click at [1170, 82] on img at bounding box center [1172, 80] width 17 height 17
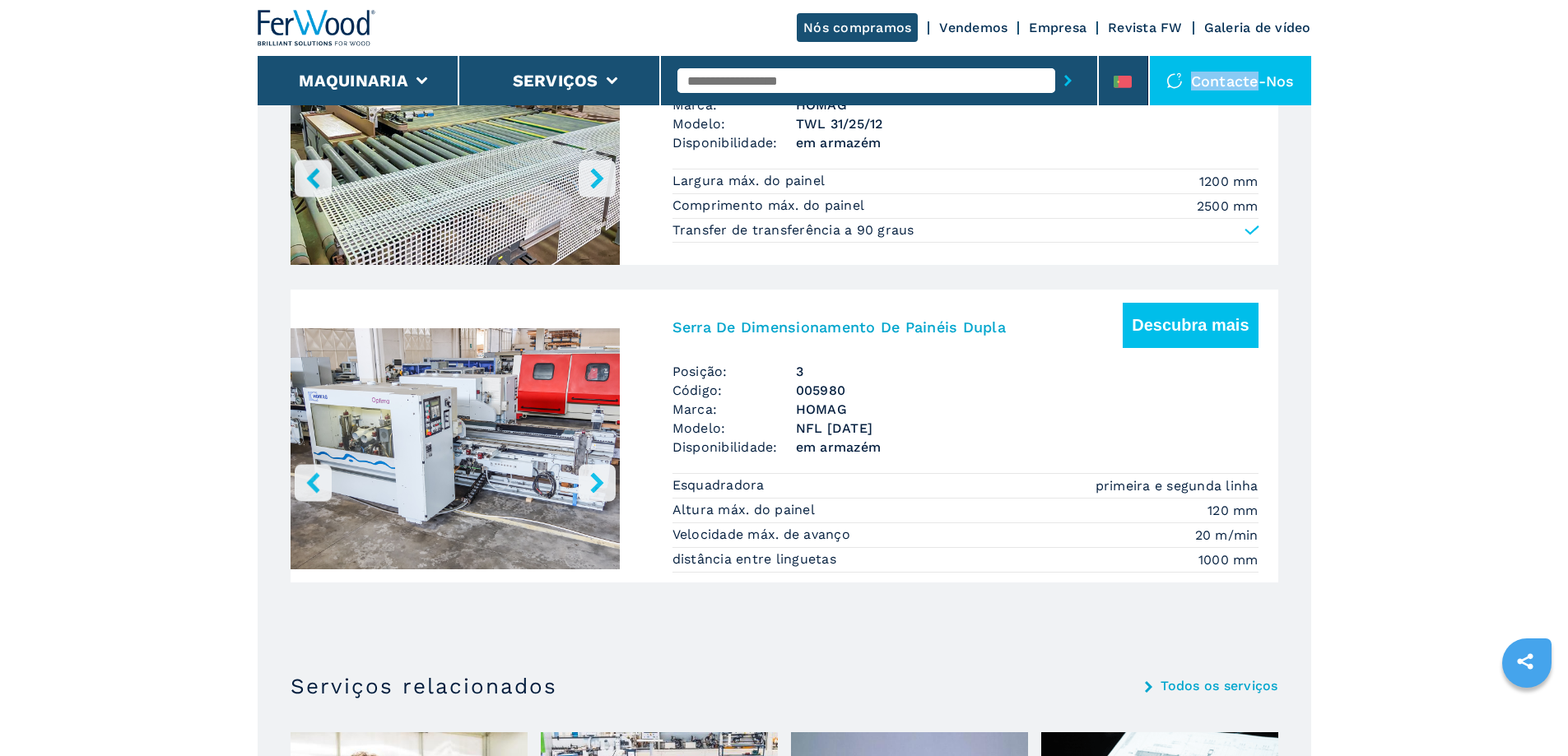
scroll to position [1465, 0]
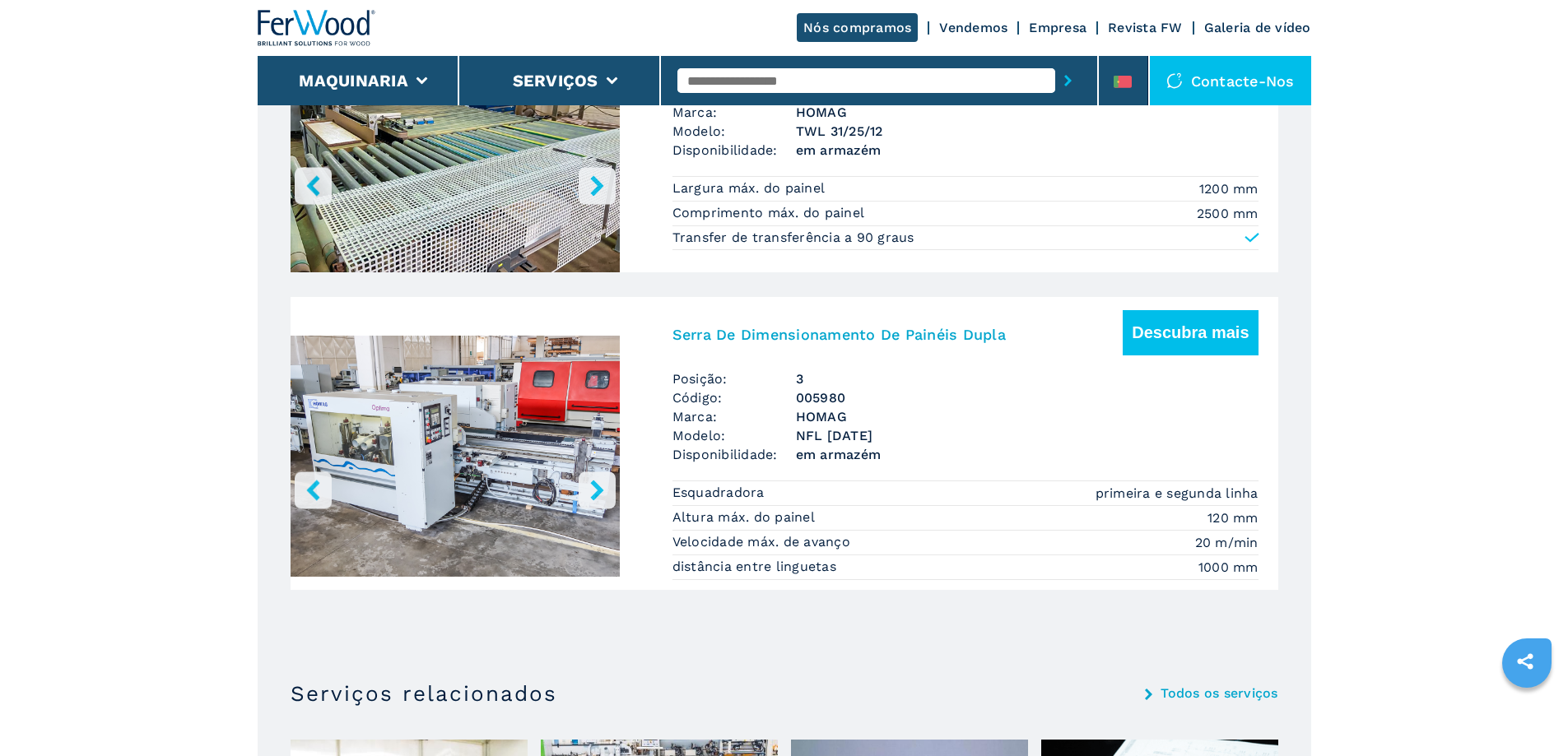
click at [718, 78] on input "text" at bounding box center [866, 81] width 378 height 24
type input "**********"
click at [1055, 62] on button "submit-button" at bounding box center [1067, 81] width 25 height 38
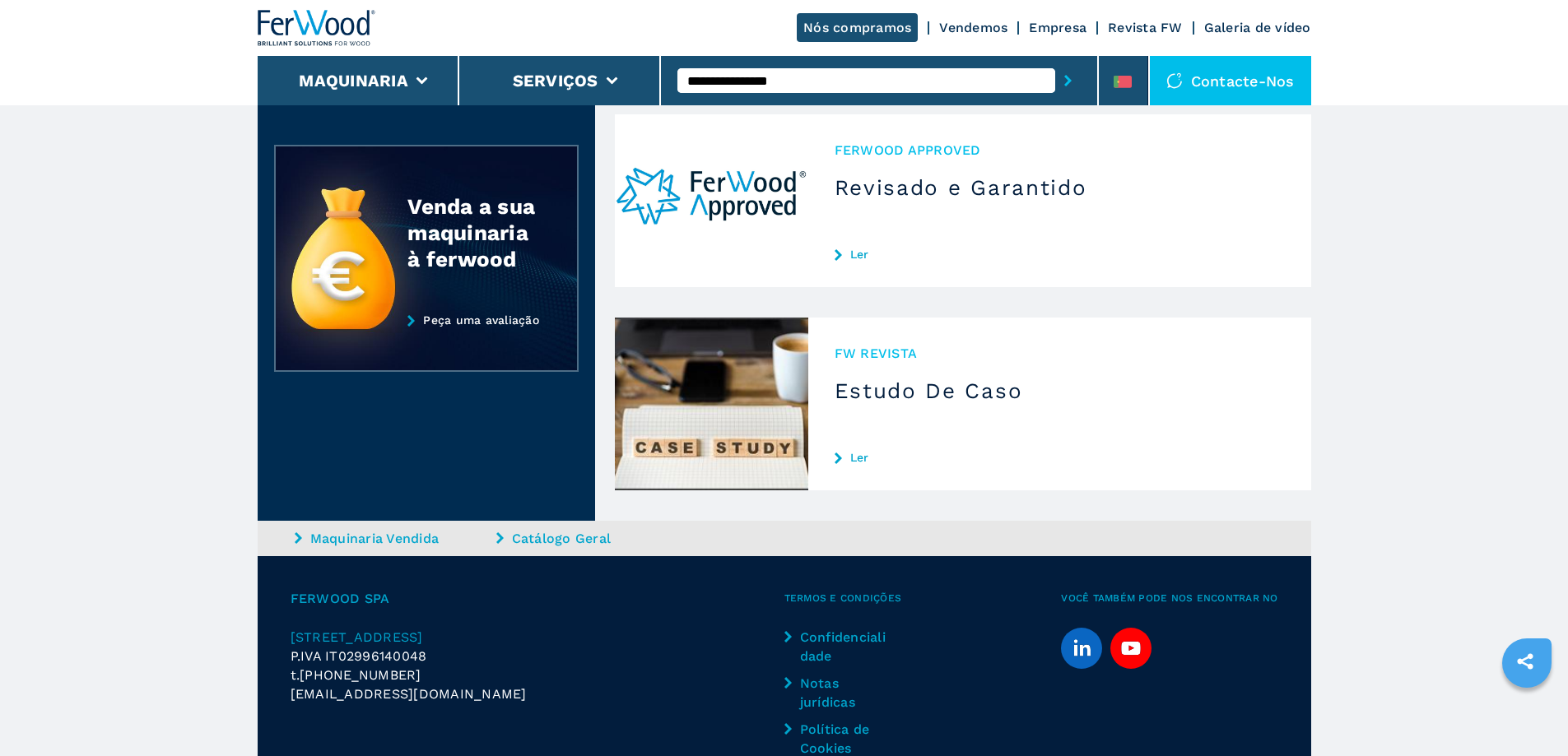
scroll to position [247, 0]
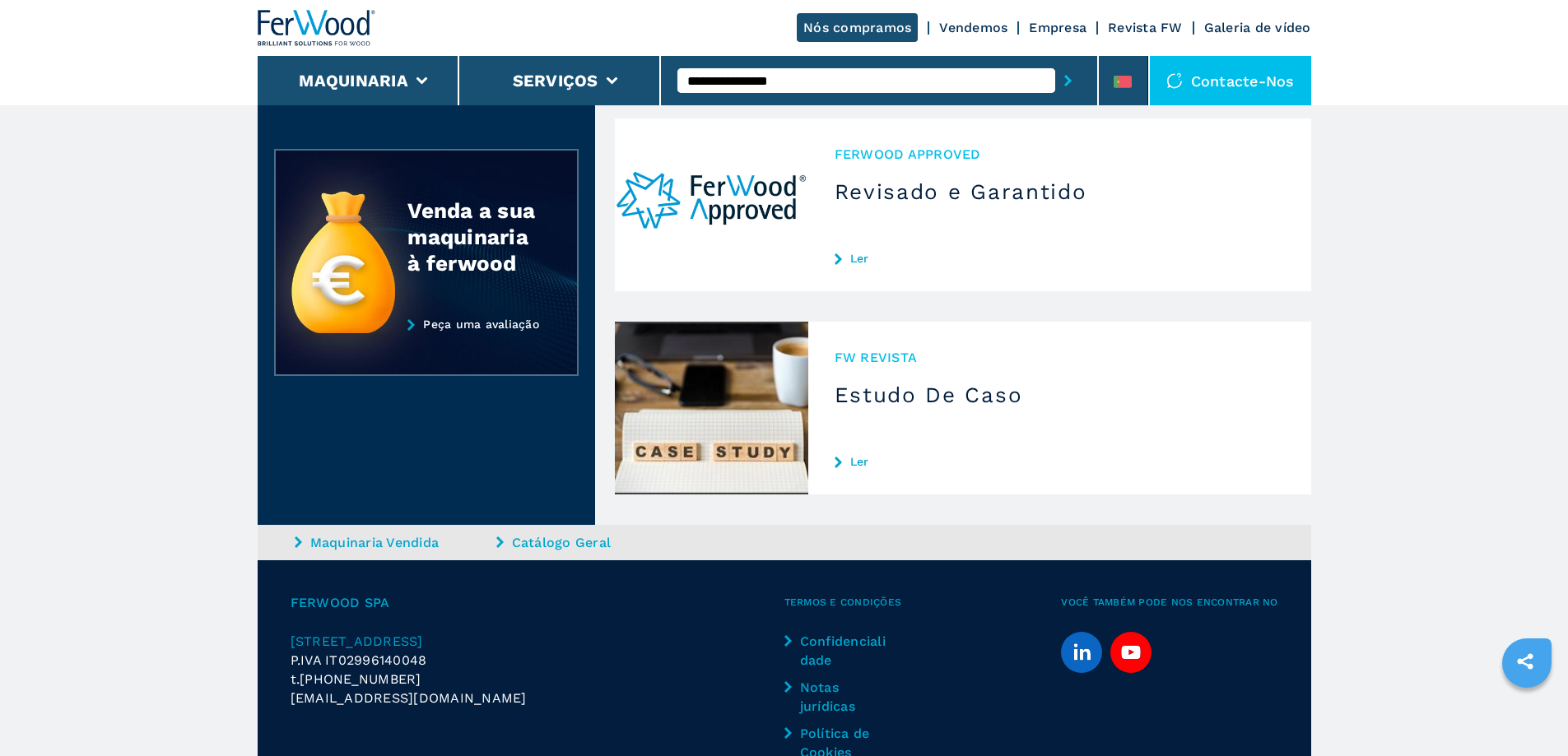
click at [859, 257] on link "Ler" at bounding box center [1059, 258] width 450 height 13
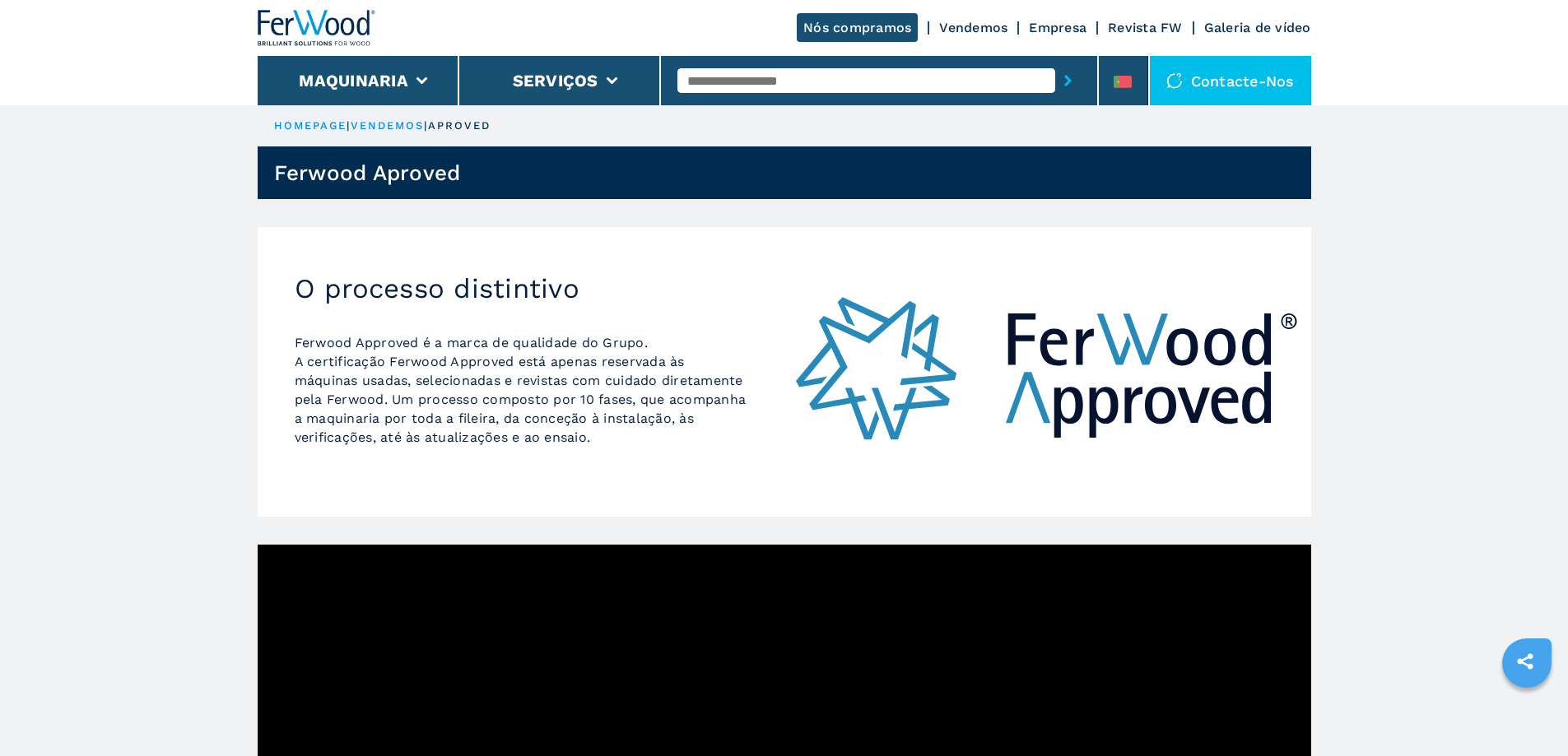
click at [722, 81] on input "text" at bounding box center [866, 81] width 378 height 24
click at [415, 80] on icon at bounding box center [421, 81] width 11 height 8
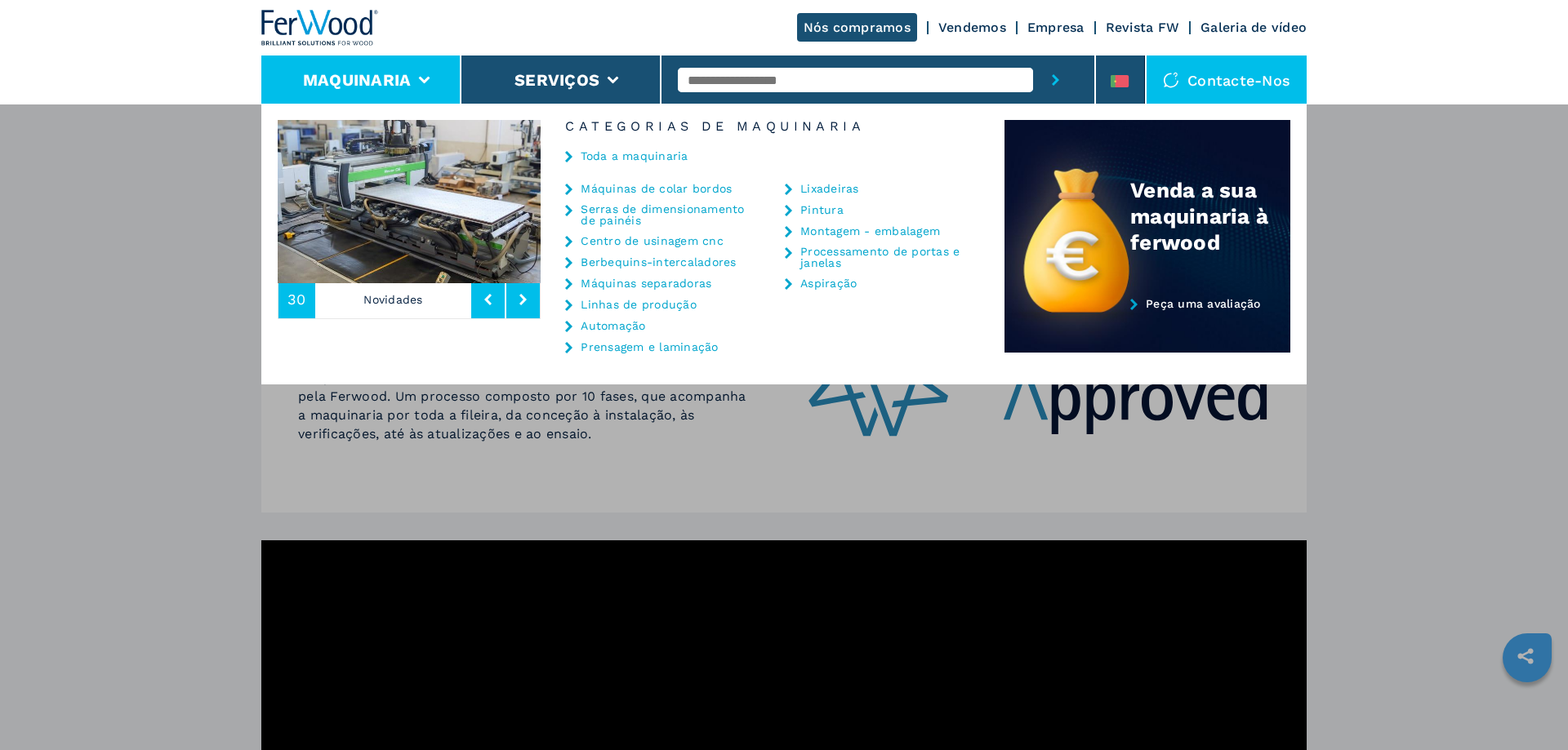
click at [1264, 30] on link "Galeria de vídeo" at bounding box center [1254, 27] width 106 height 16
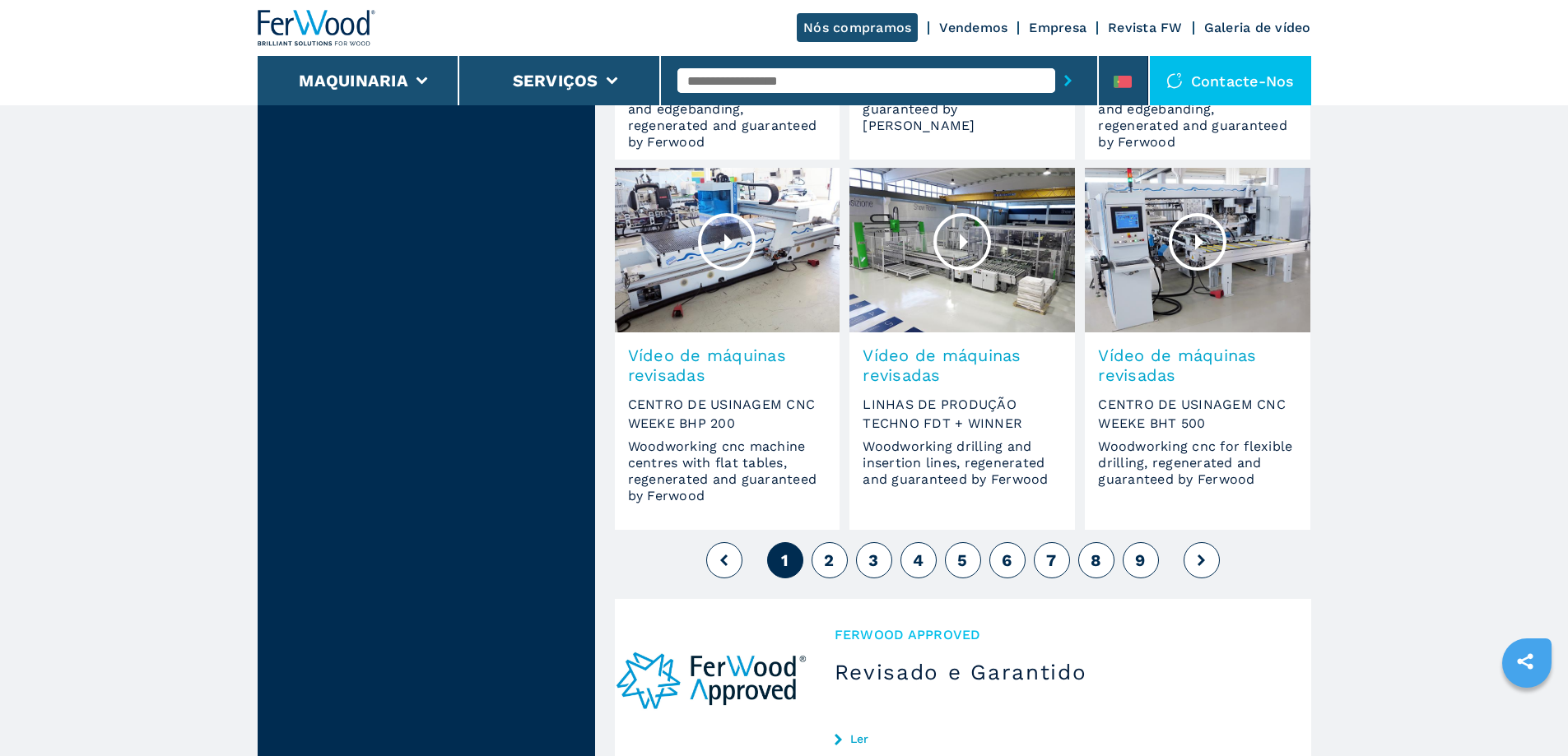
scroll to position [1317, 0]
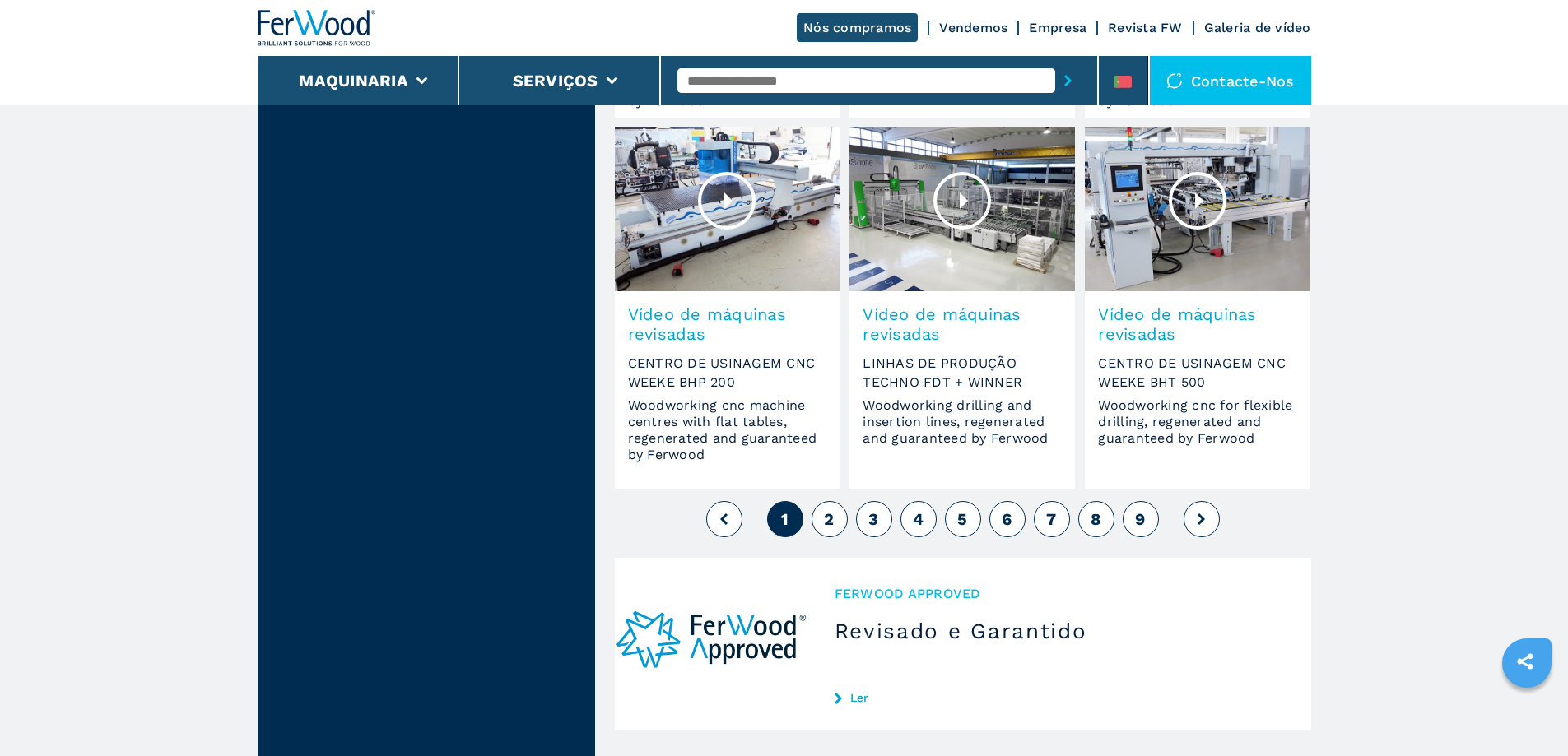
click at [823, 521] on button "2" at bounding box center [830, 519] width 37 height 37
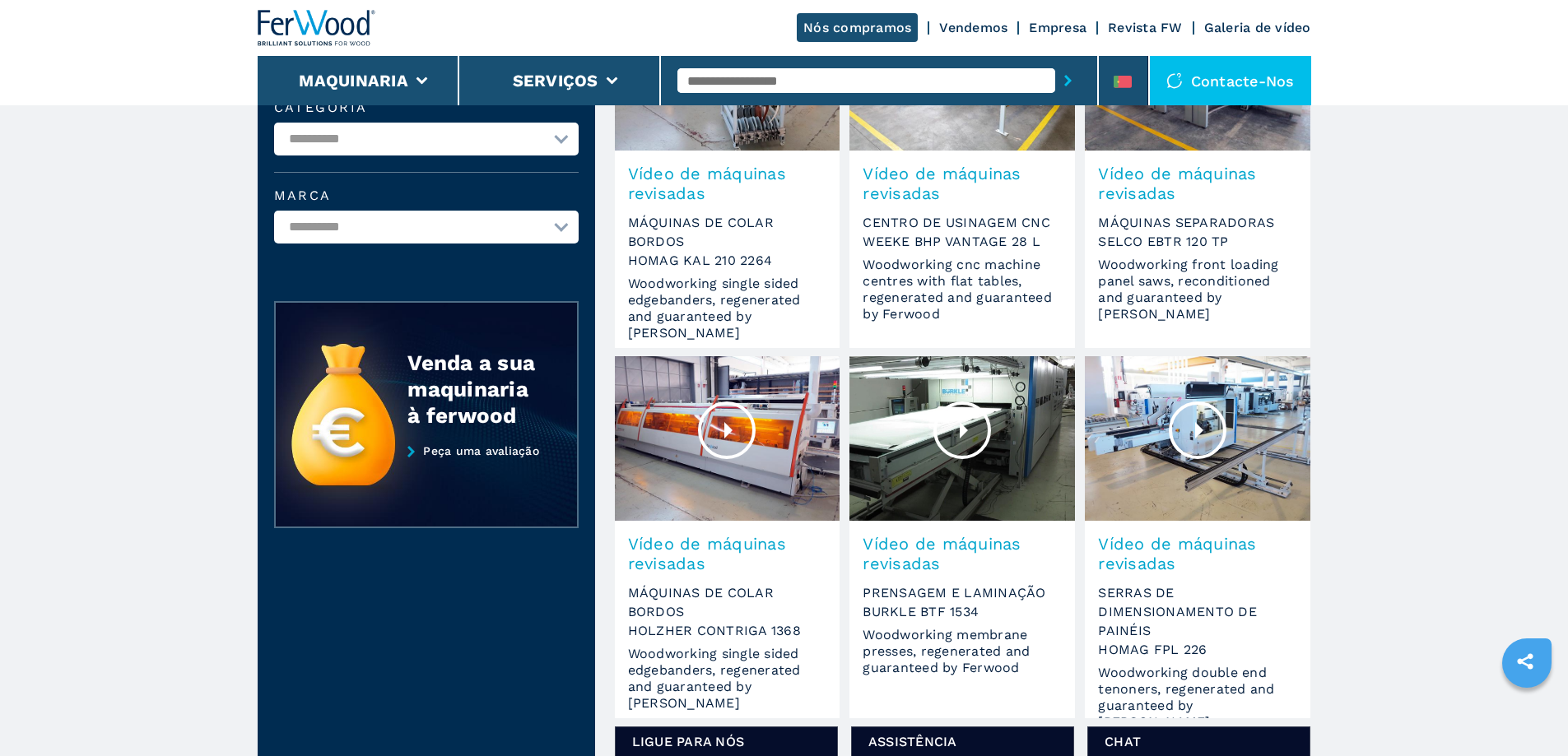
scroll to position [329, 0]
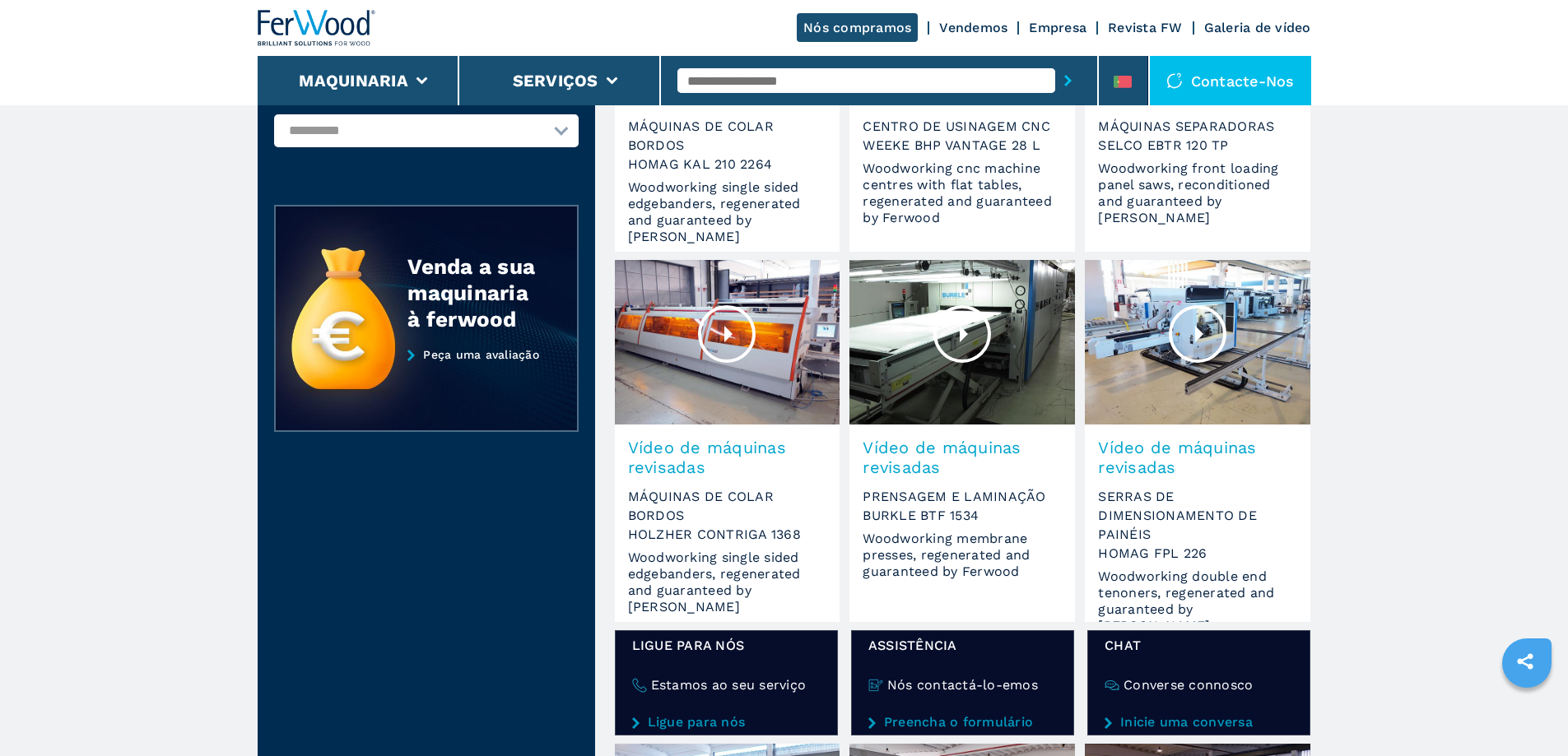
click at [1201, 336] on div at bounding box center [1197, 333] width 57 height 57
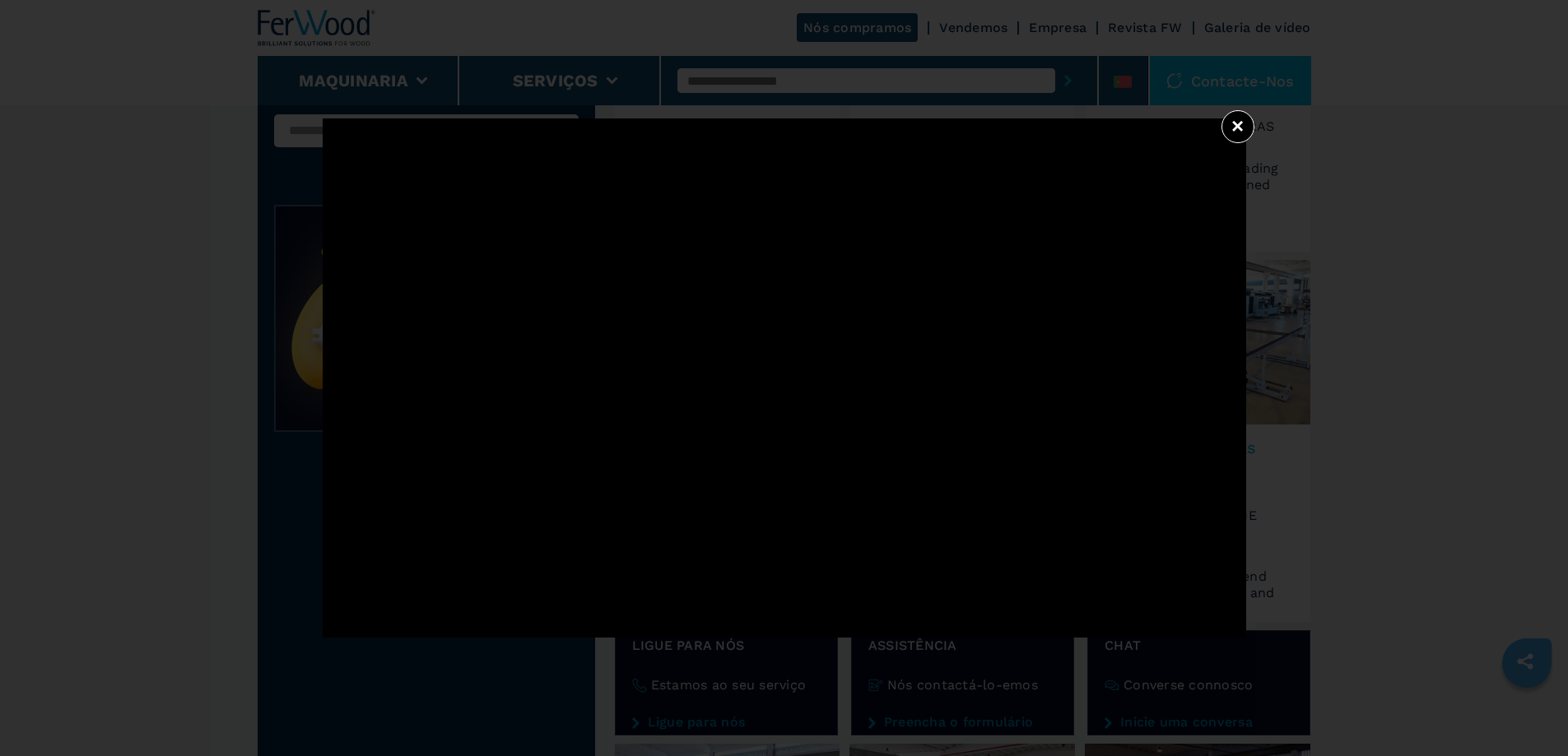
click at [1233, 135] on button "×" at bounding box center [1237, 126] width 33 height 33
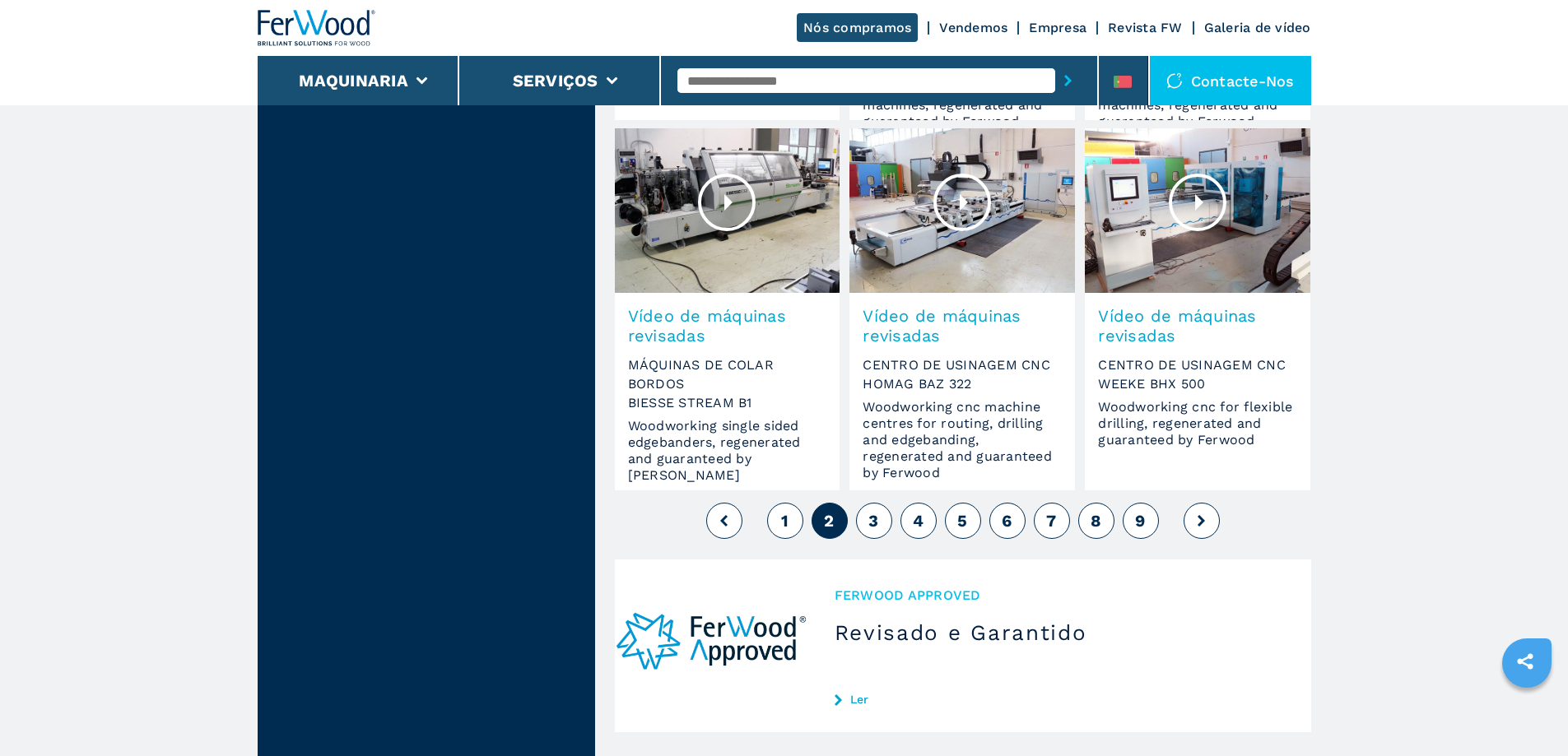
scroll to position [1317, 0]
click at [881, 516] on button "3" at bounding box center [874, 519] width 37 height 37
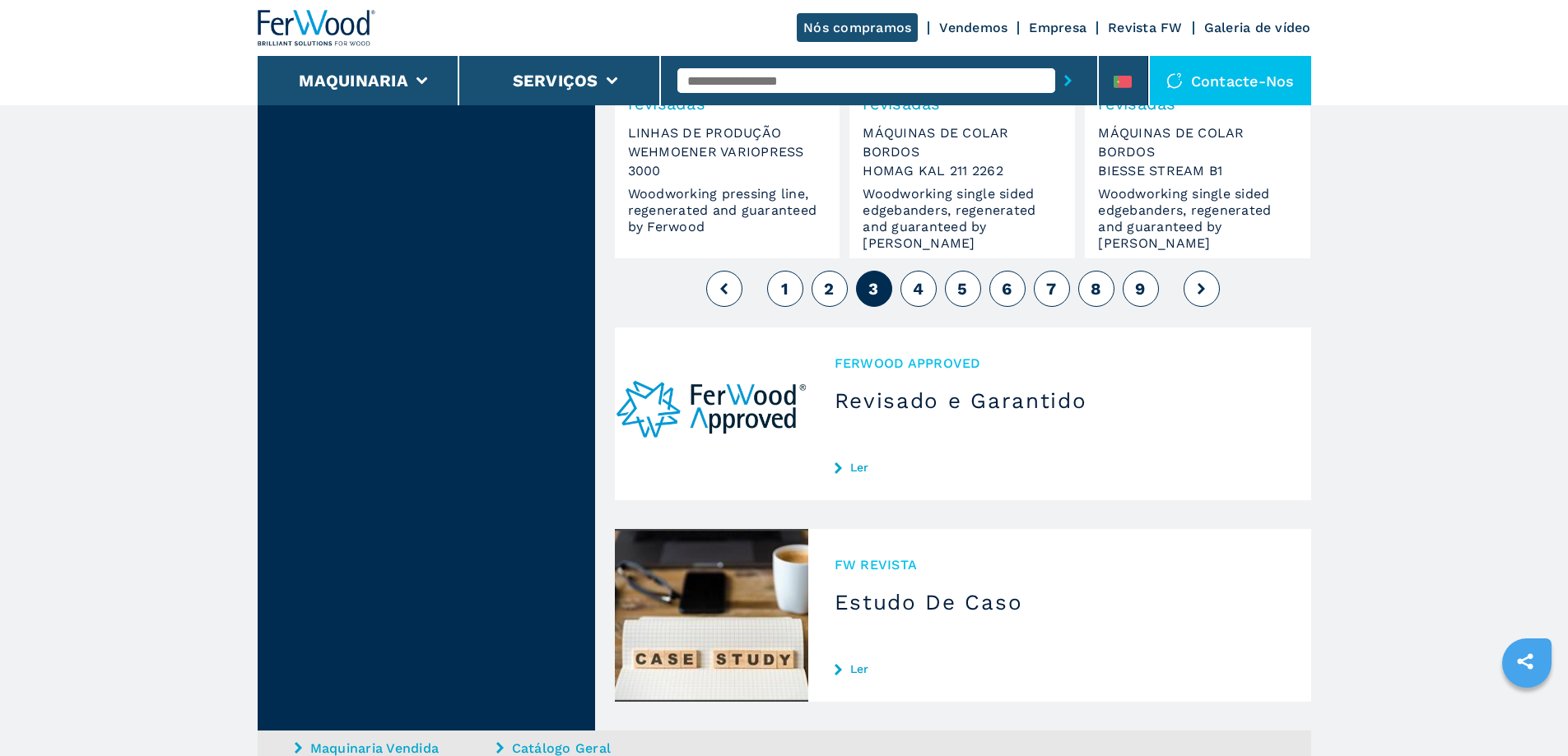
scroll to position [1564, 0]
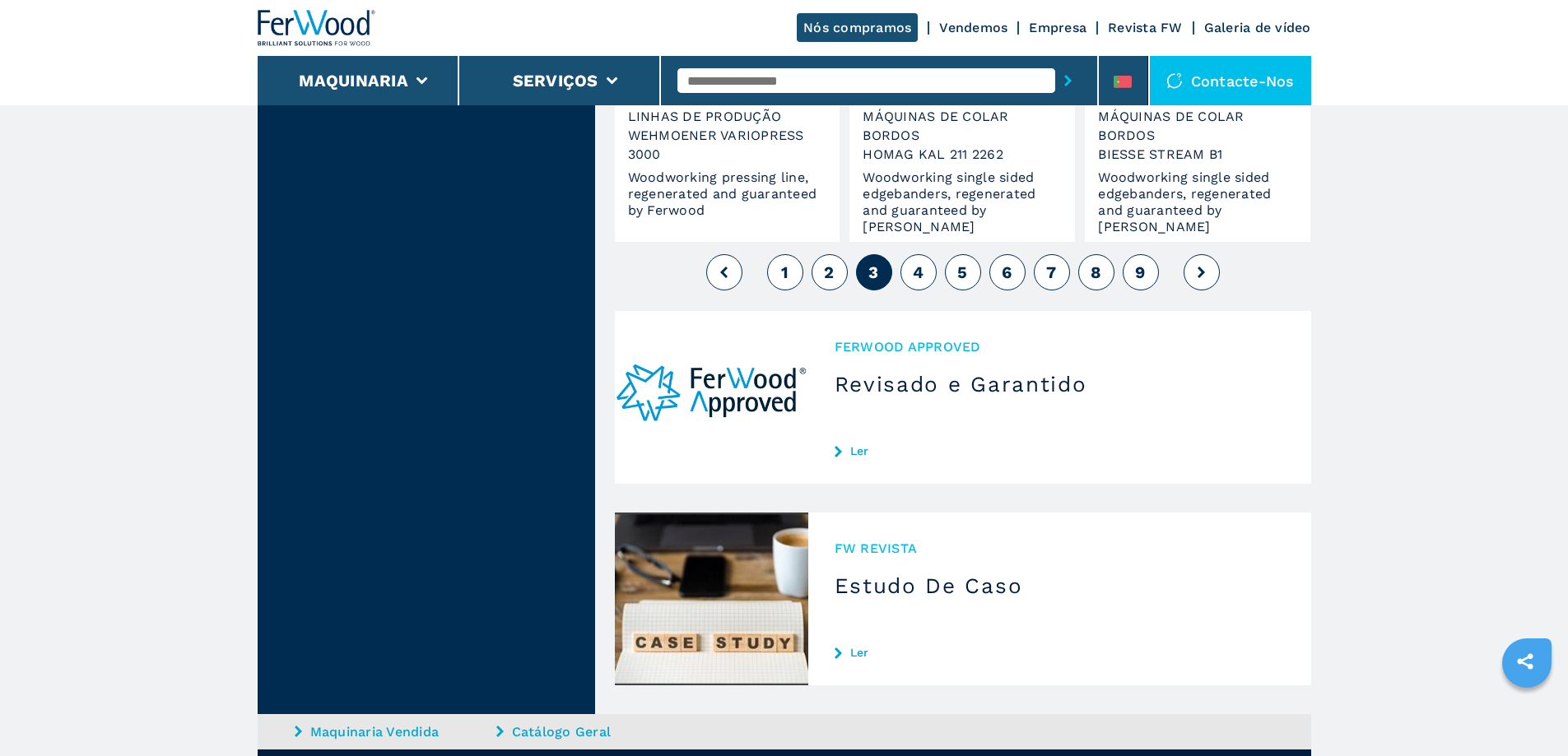
click at [1137, 269] on span "9" at bounding box center [1140, 271] width 10 height 20
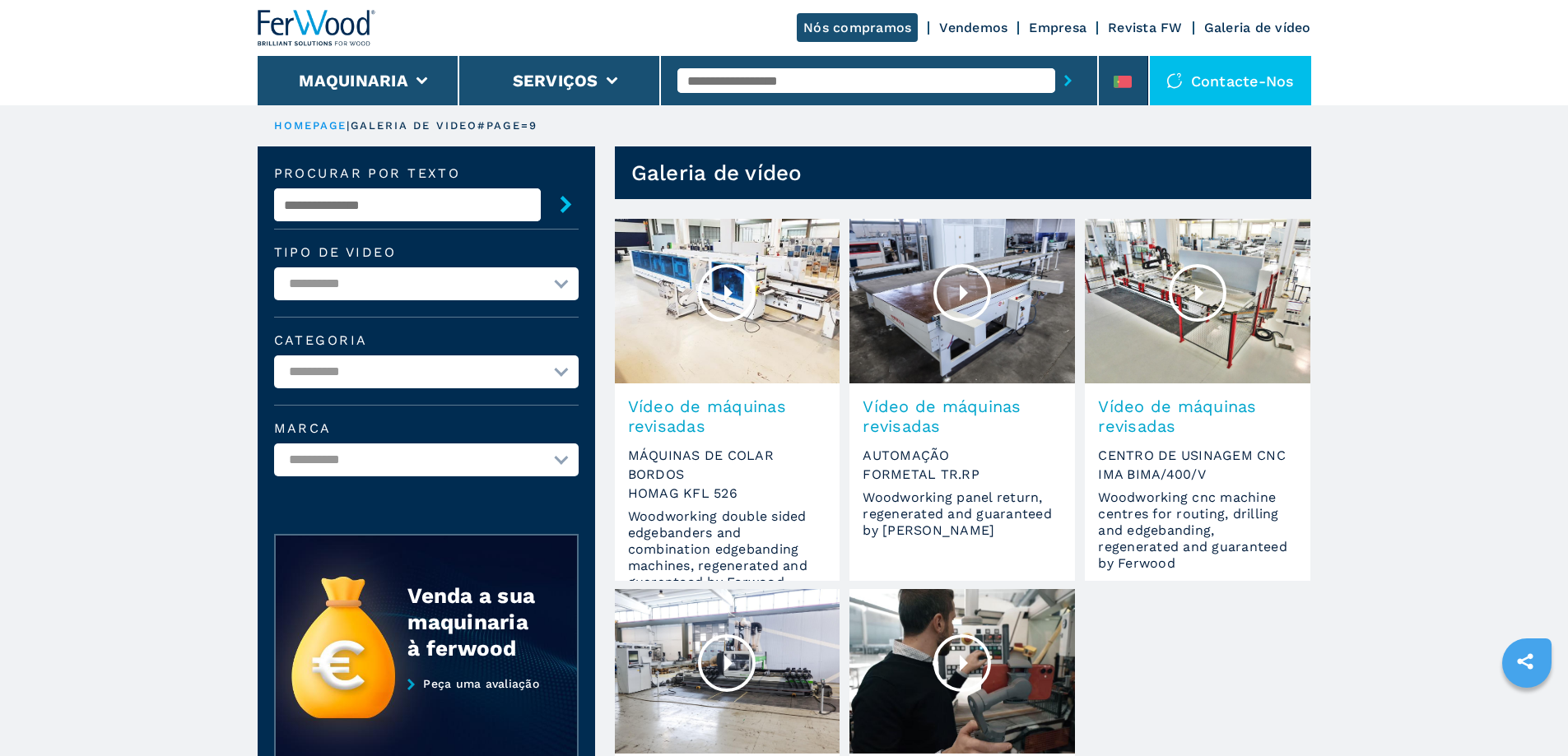
click at [561, 456] on select "**********" at bounding box center [427, 459] width 304 height 33
